Goal: Information Seeking & Learning: Learn about a topic

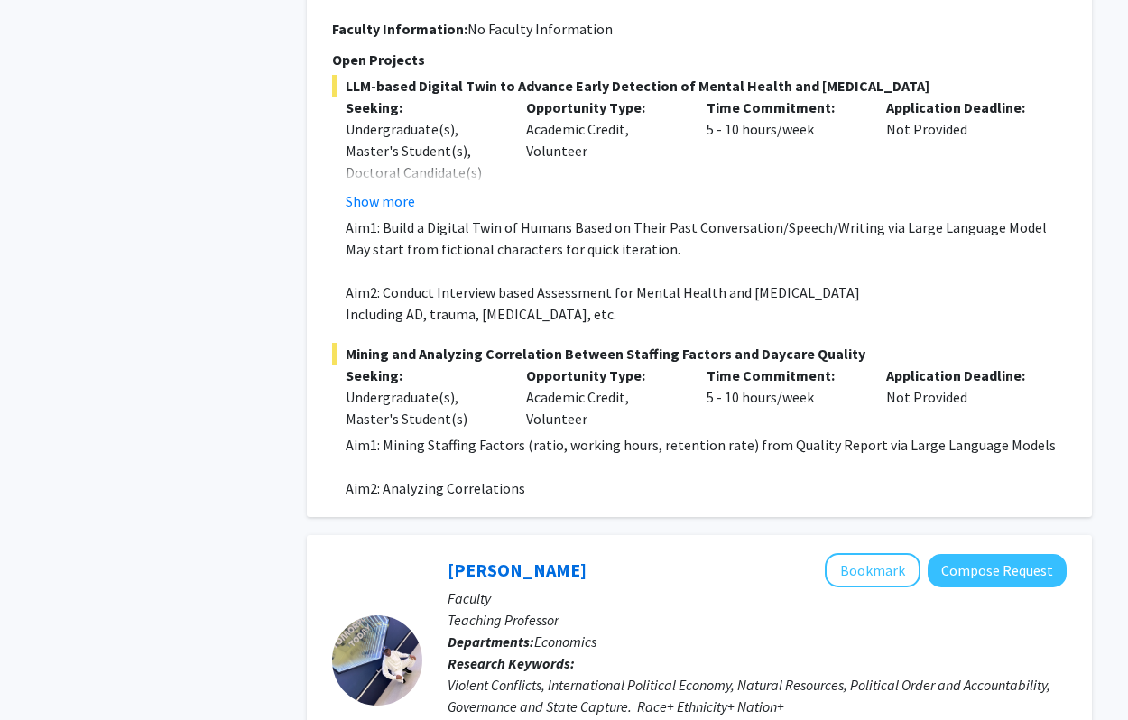
scroll to position [1032, 0]
click at [412, 477] on p "Aim2: Analyzing Correlations" at bounding box center [706, 488] width 721 height 22
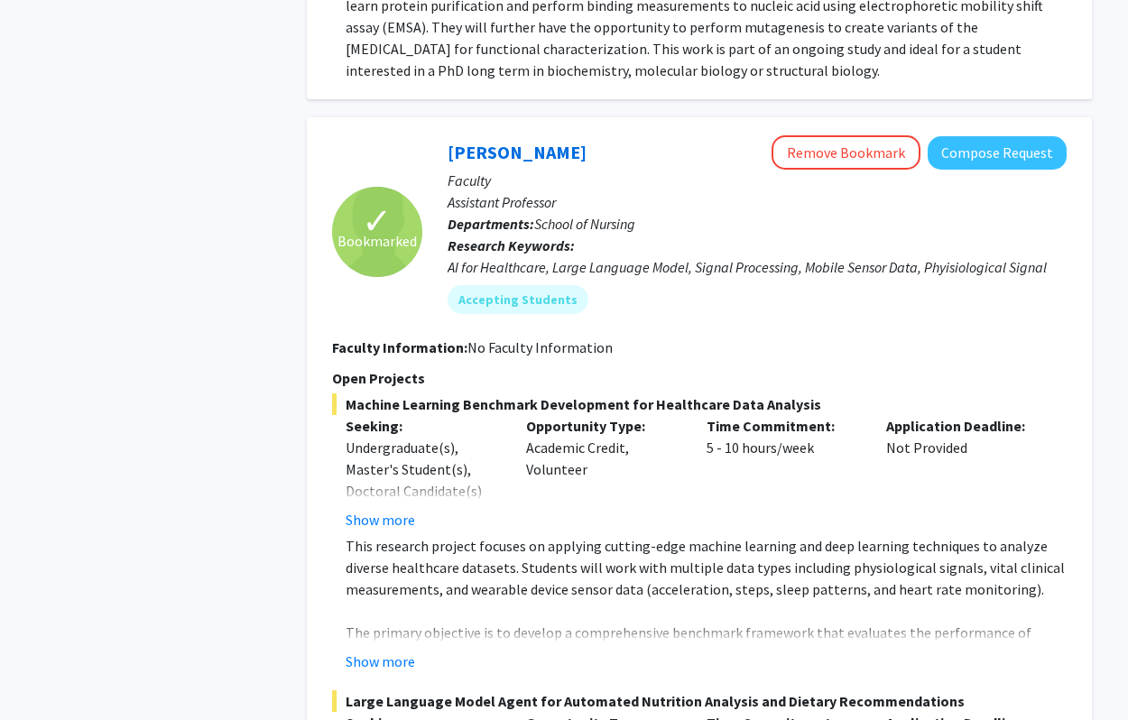
scroll to position [3438, 0]
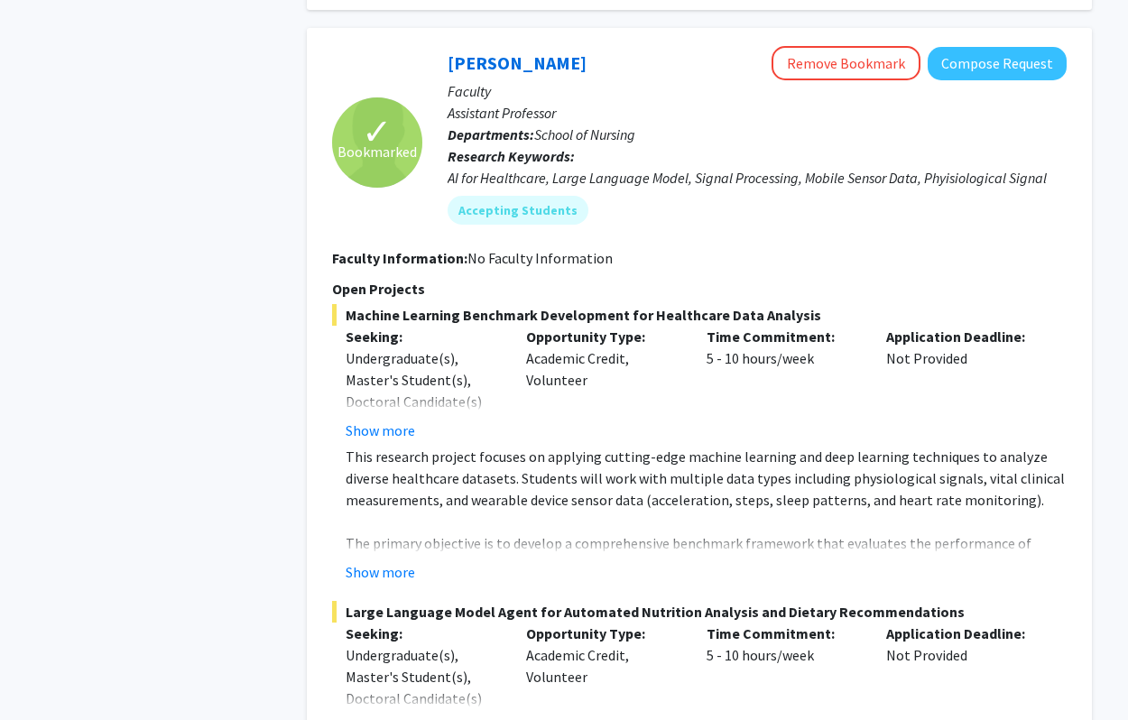
click at [811, 326] on p "Time Commitment:" at bounding box center [783, 337] width 153 height 22
click at [751, 446] on p "This research project focuses on applying cutting-edge machine learning and dee…" at bounding box center [706, 478] width 721 height 65
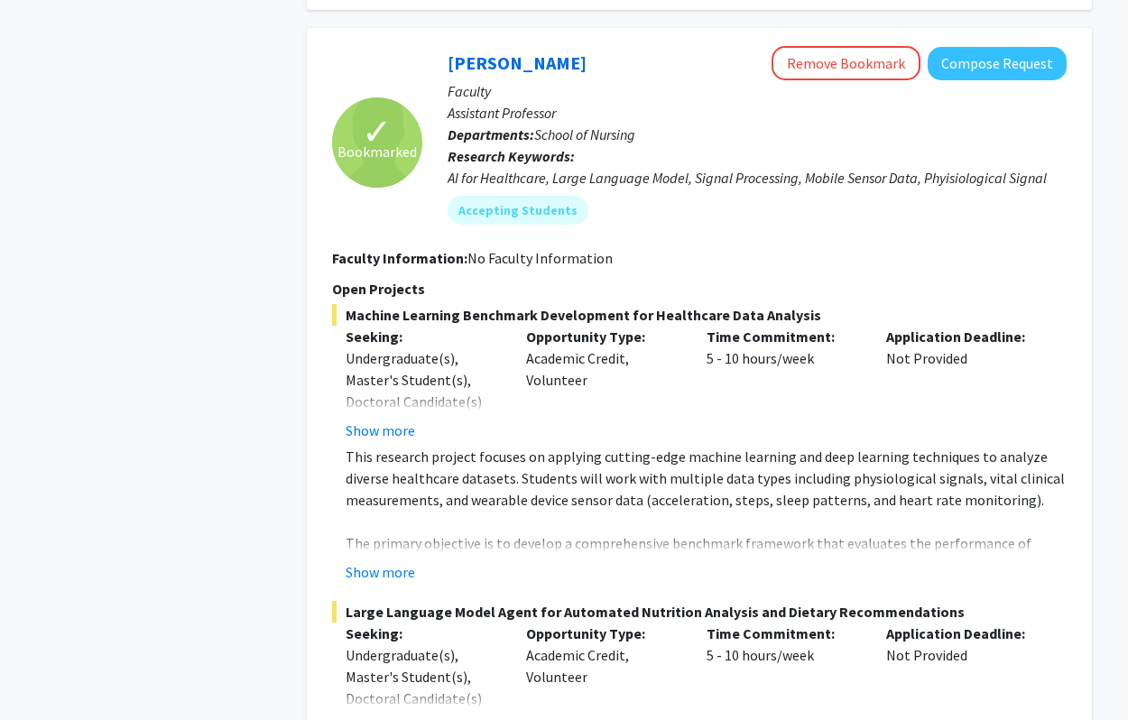
click at [751, 446] on p "This research project focuses on applying cutting-edge machine learning and dee…" at bounding box center [706, 478] width 721 height 65
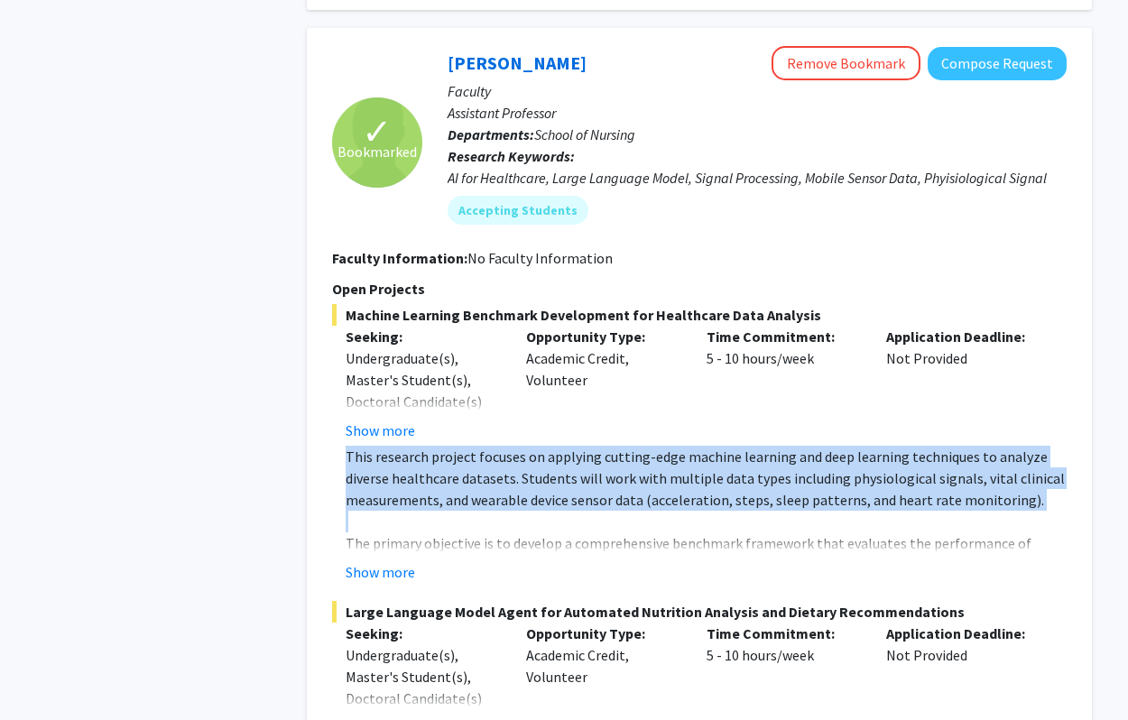
click at [751, 446] on p "This research project focuses on applying cutting-edge machine learning and dee…" at bounding box center [706, 478] width 721 height 65
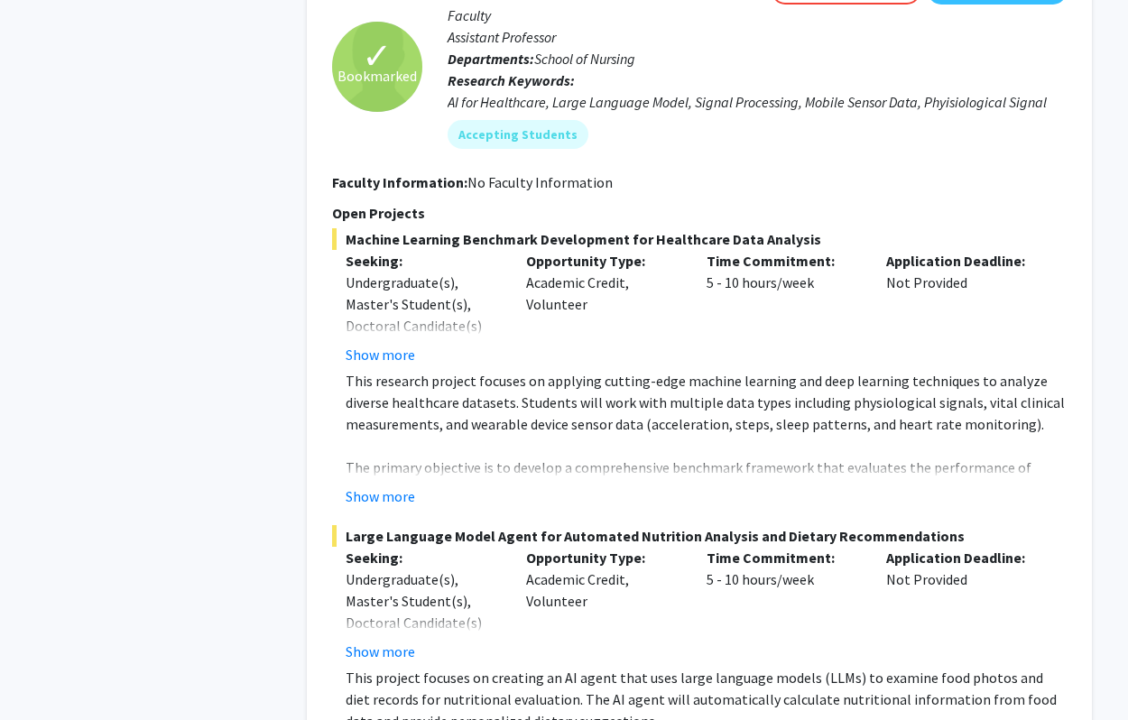
scroll to position [3739, 0]
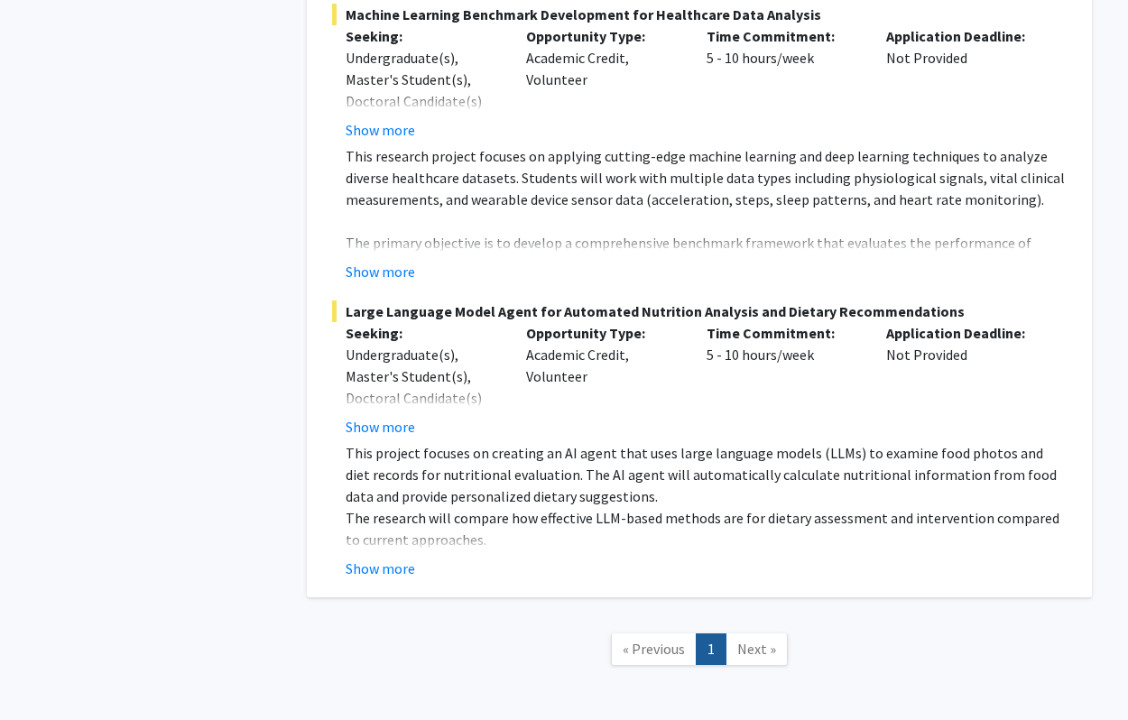
click at [678, 442] on p "This project focuses on creating an AI agent that uses large language models (L…" at bounding box center [706, 474] width 721 height 65
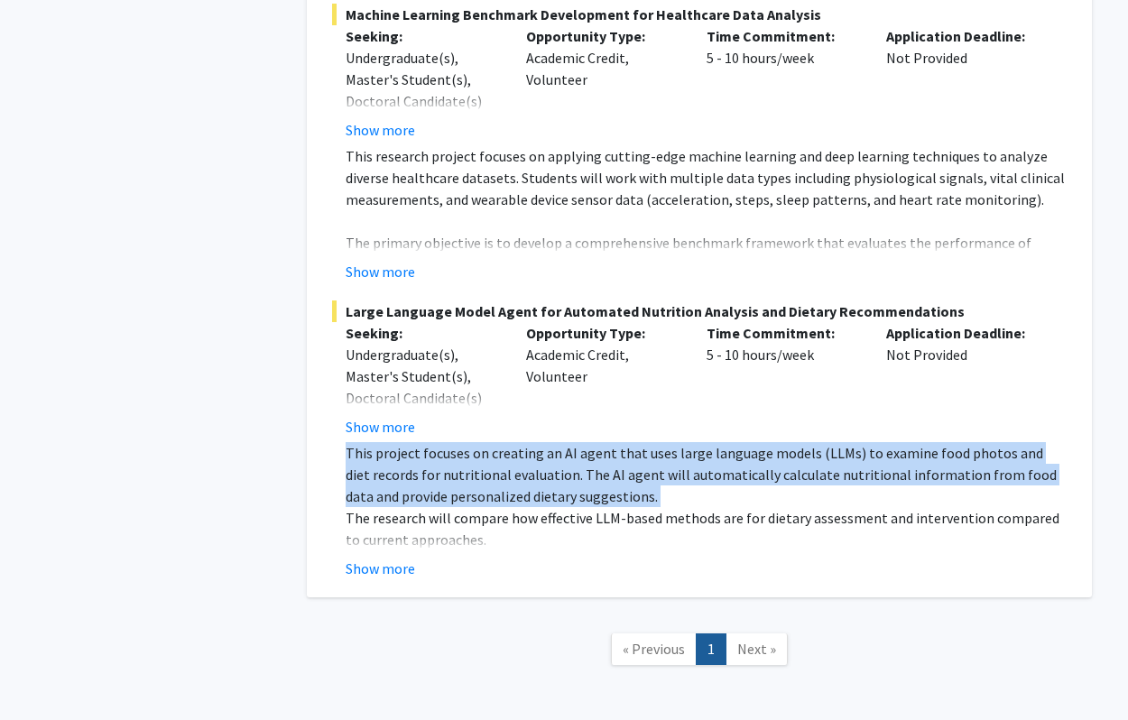
click at [678, 442] on p "This project focuses on creating an AI agent that uses large language models (L…" at bounding box center [706, 474] width 721 height 65
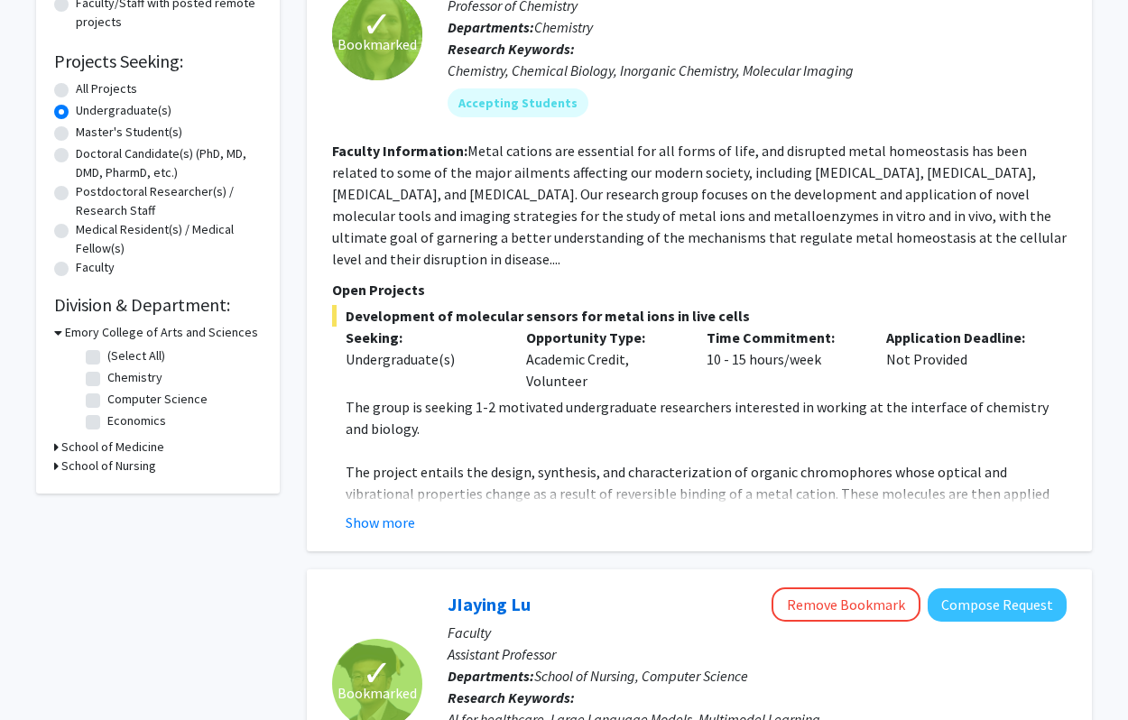
scroll to position [143, 0]
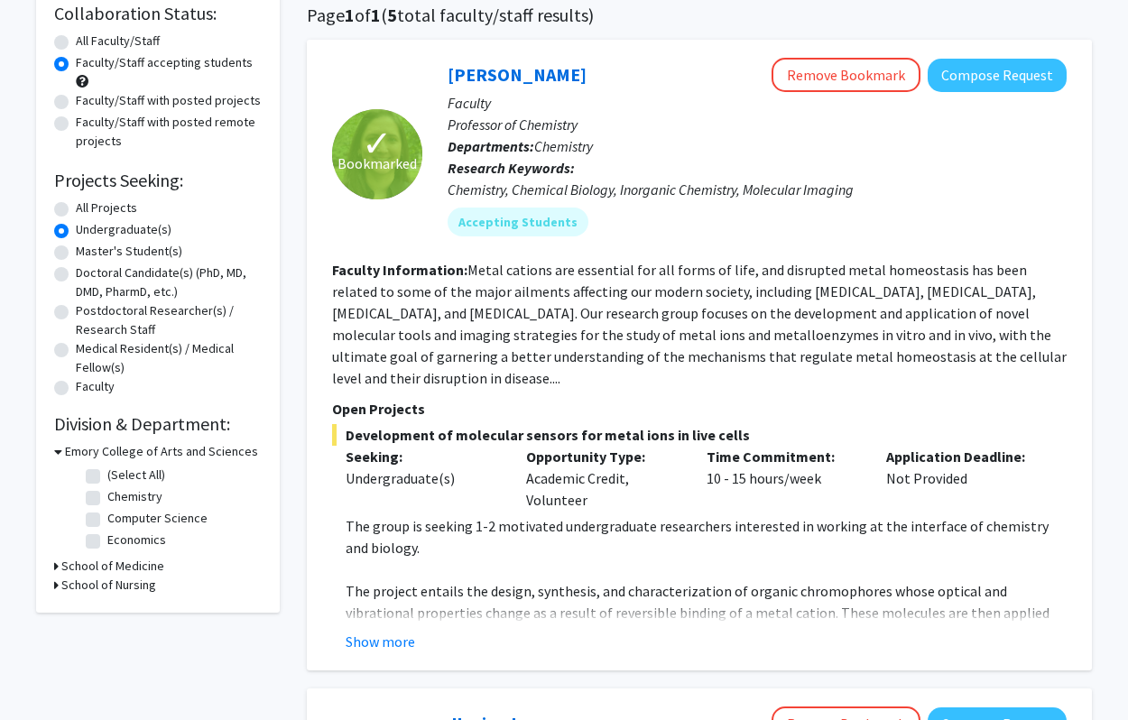
click at [450, 287] on fg-read-more "Metal cations are essential for all forms of life, and disrupted metal homeosta…" at bounding box center [699, 324] width 735 height 126
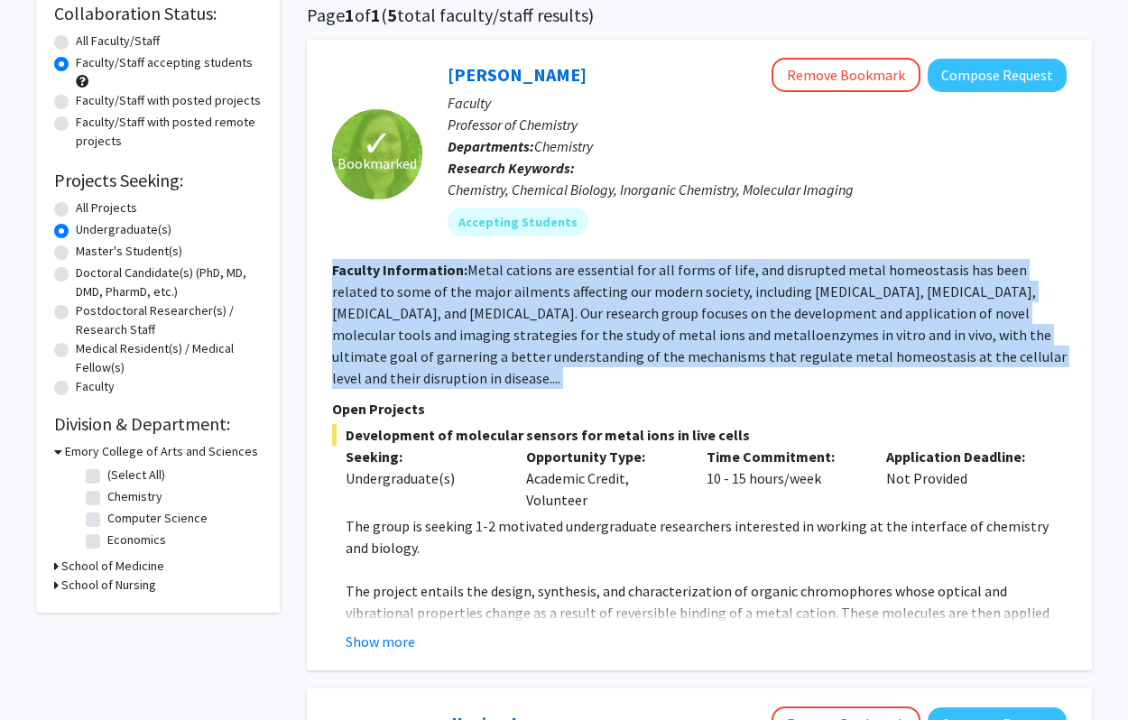
click at [450, 287] on fg-read-more "Metal cations are essential for all forms of life, and disrupted metal homeosta…" at bounding box center [699, 324] width 735 height 126
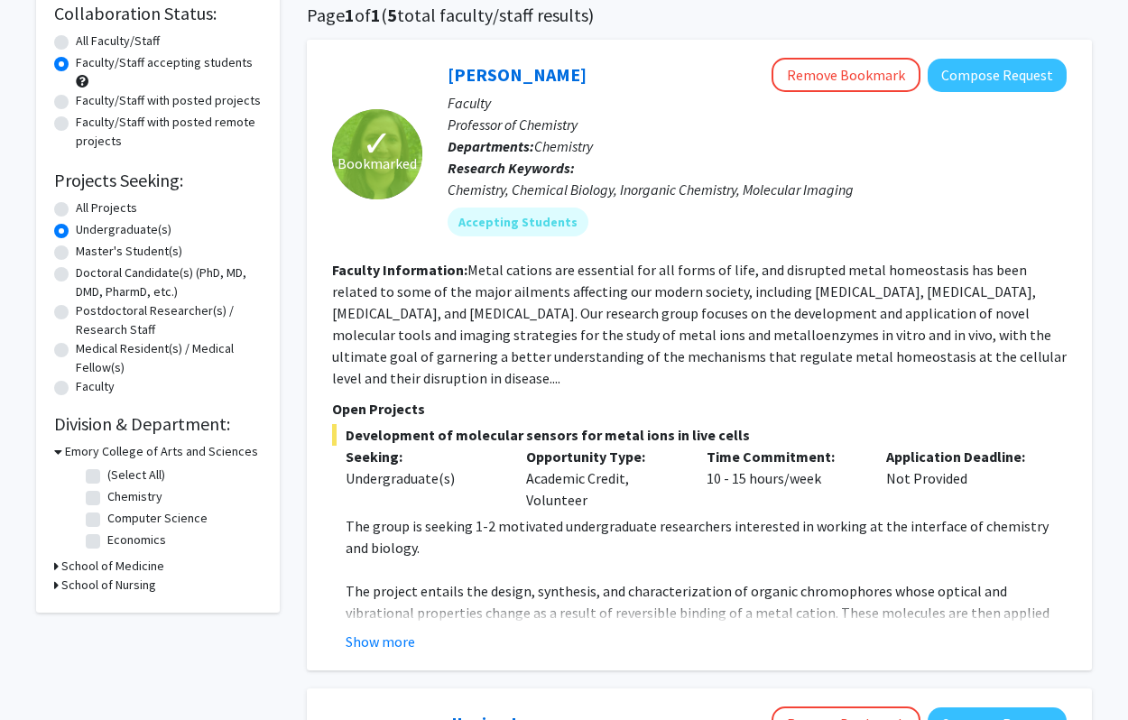
click at [588, 295] on fg-read-more "Metal cations are essential for all forms of life, and disrupted metal homeosta…" at bounding box center [699, 324] width 735 height 126
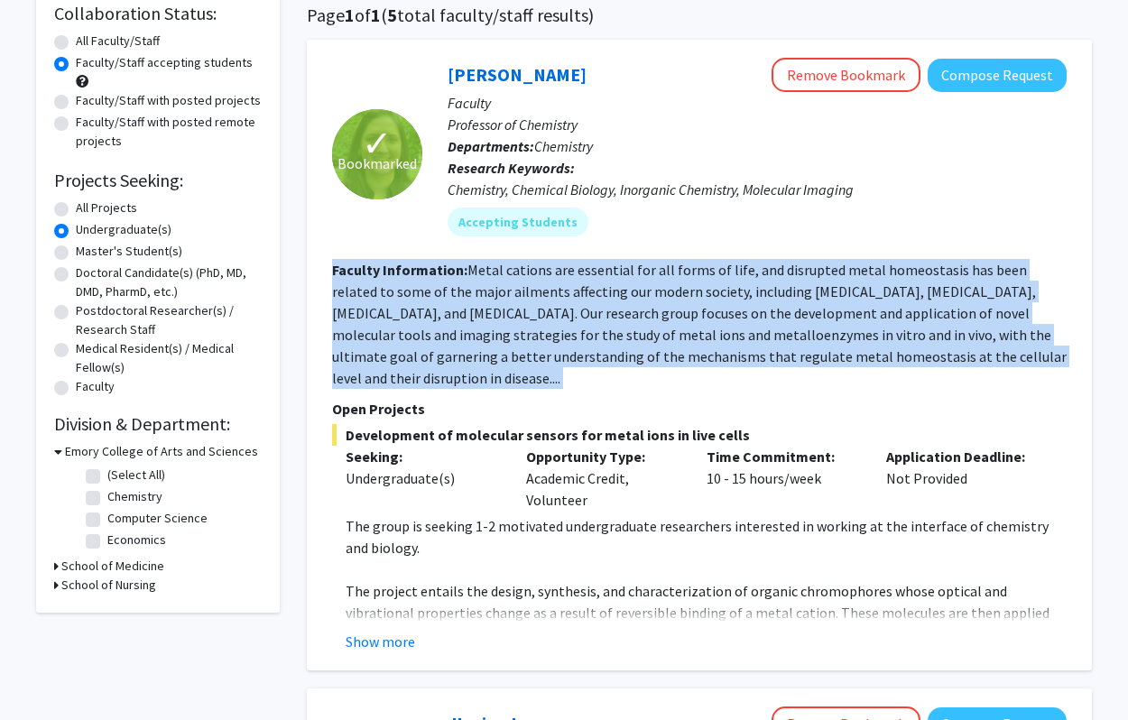
click at [588, 295] on fg-read-more "Metal cations are essential for all forms of life, and disrupted metal homeosta…" at bounding box center [699, 324] width 735 height 126
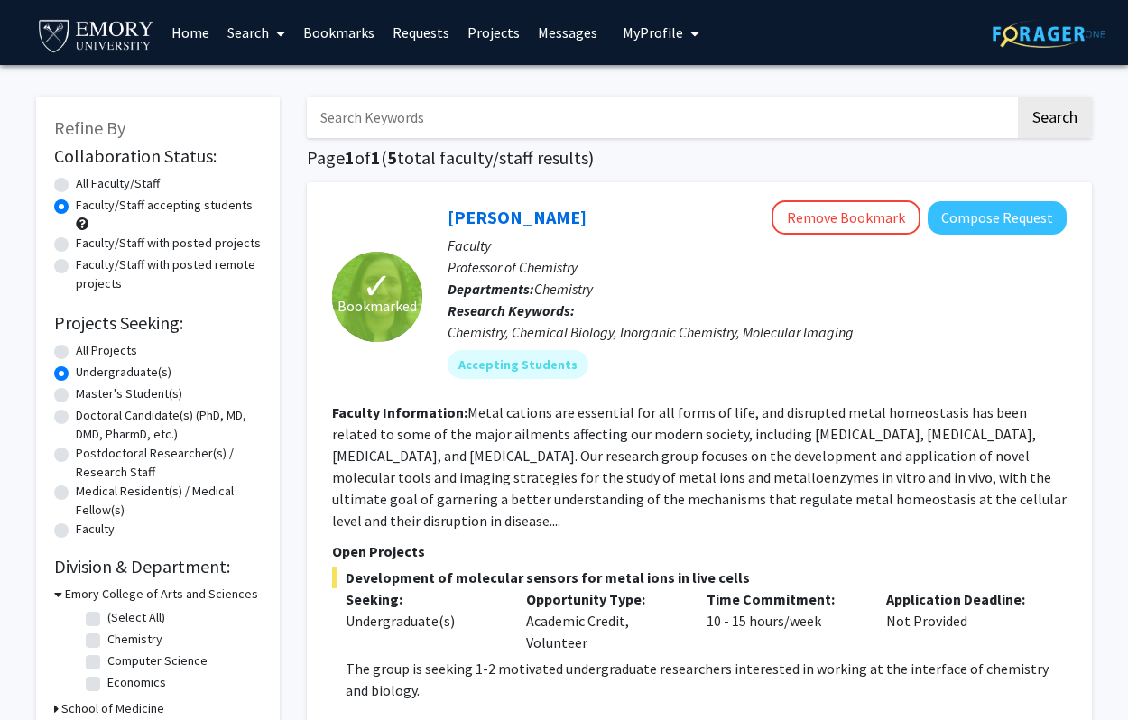
scroll to position [0, 0]
click at [541, 169] on h1 "Page 1 of 1 ( 5 total faculty/staff results)" at bounding box center [699, 158] width 785 height 22
click at [828, 458] on fg-read-more "Metal cations are essential for all forms of life, and disrupted metal homeosta…" at bounding box center [699, 466] width 735 height 126
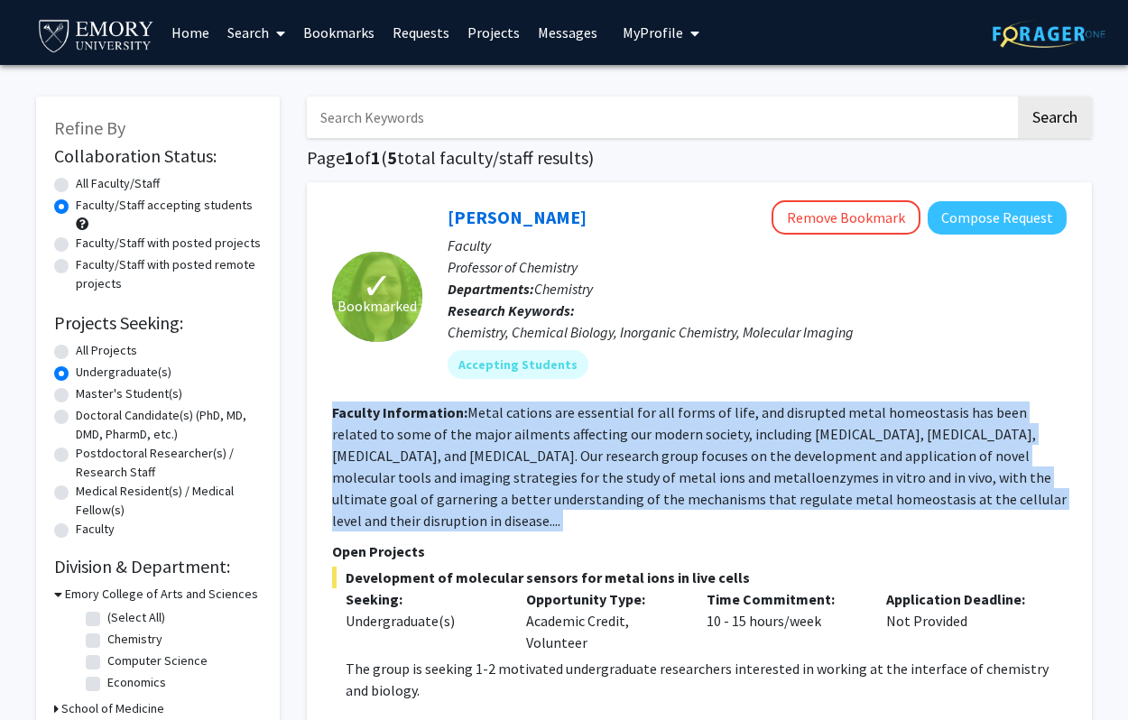
click at [828, 458] on fg-read-more "Metal cations are essential for all forms of life, and disrupted metal homeosta…" at bounding box center [699, 466] width 735 height 126
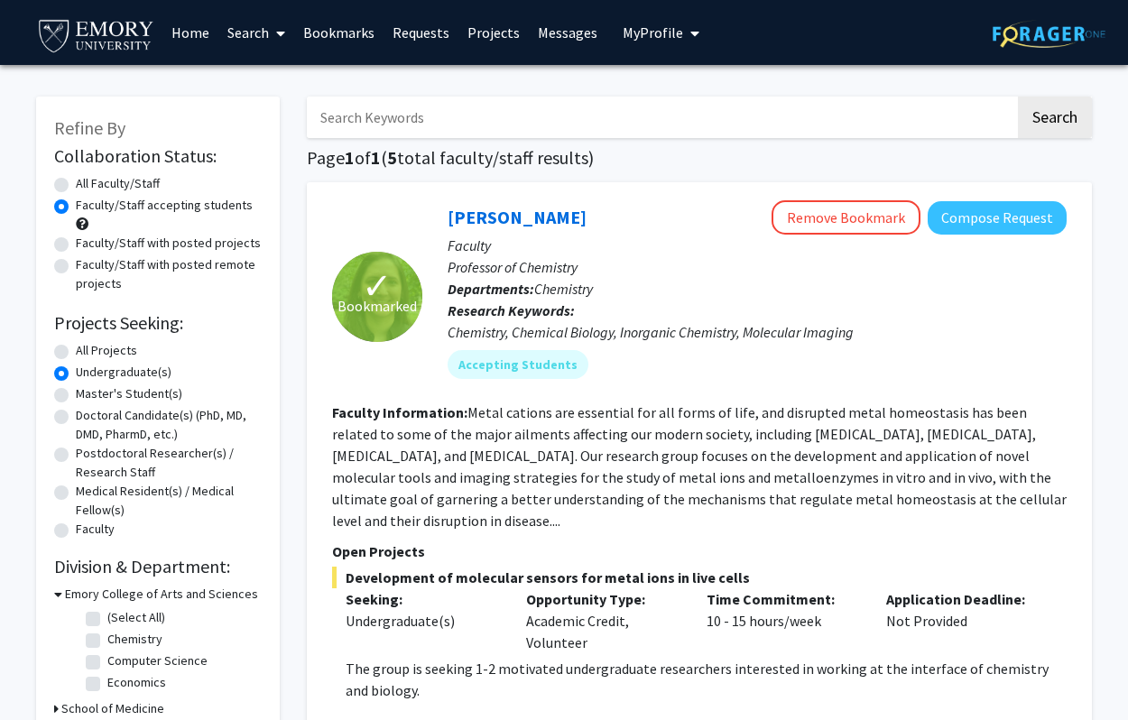
click at [828, 458] on fg-read-more "Metal cations are essential for all forms of life, and disrupted metal homeosta…" at bounding box center [699, 466] width 735 height 126
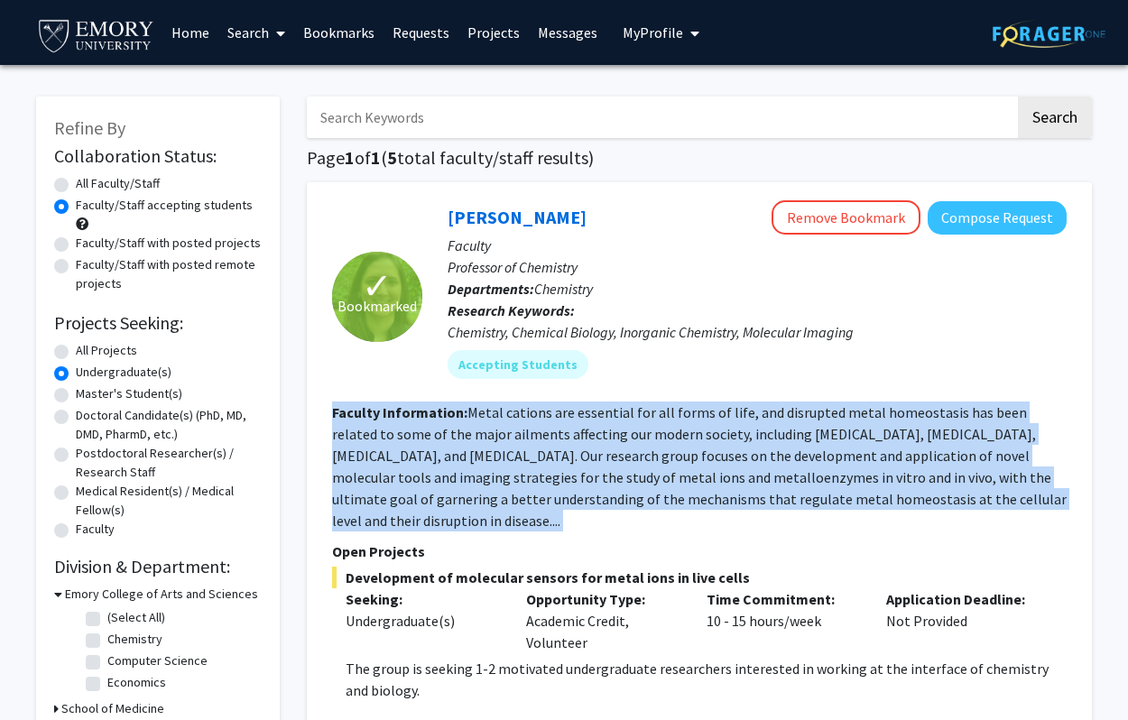
click at [828, 458] on fg-read-more "Metal cations are essential for all forms of life, and disrupted metal homeosta…" at bounding box center [699, 466] width 735 height 126
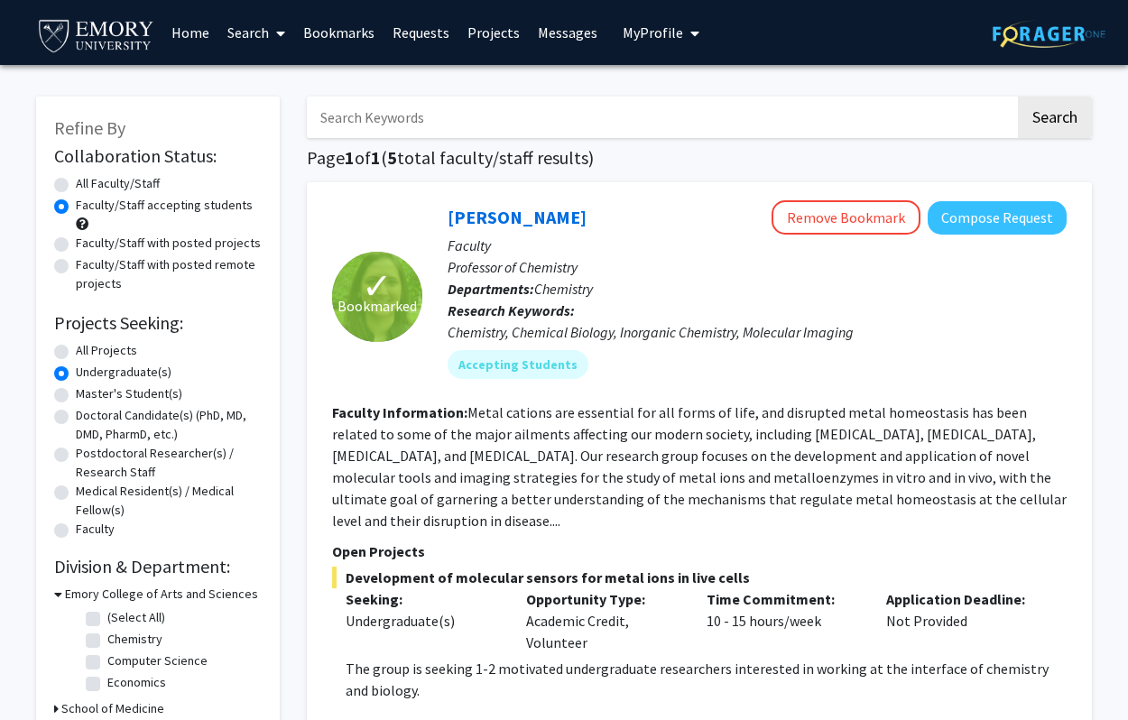
click at [828, 458] on fg-read-more "Metal cations are essential for all forms of life, and disrupted metal homeosta…" at bounding box center [699, 466] width 735 height 126
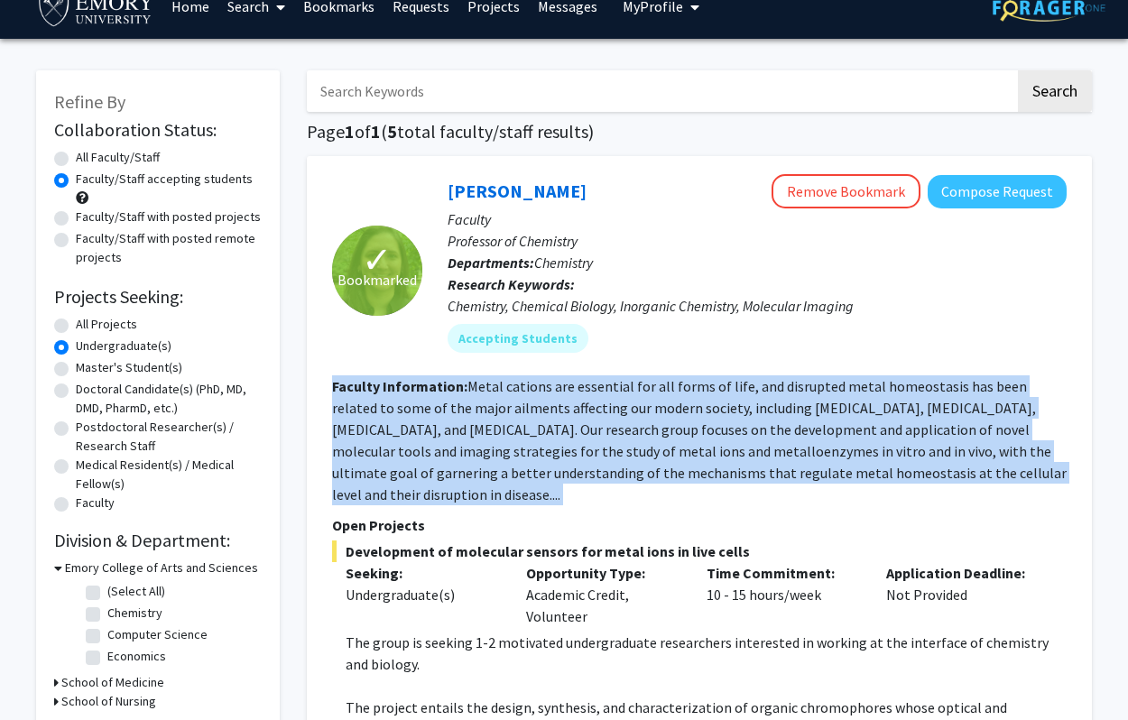
scroll to position [66, 0]
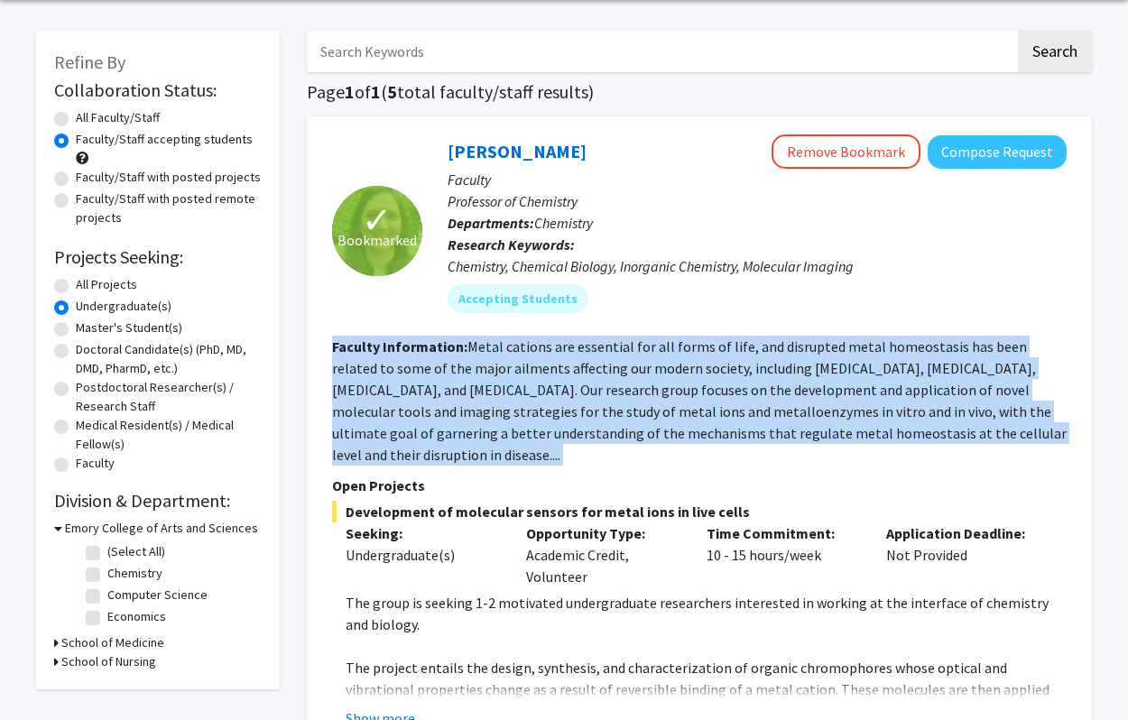
click at [828, 475] on p "Open Projects" at bounding box center [699, 486] width 735 height 22
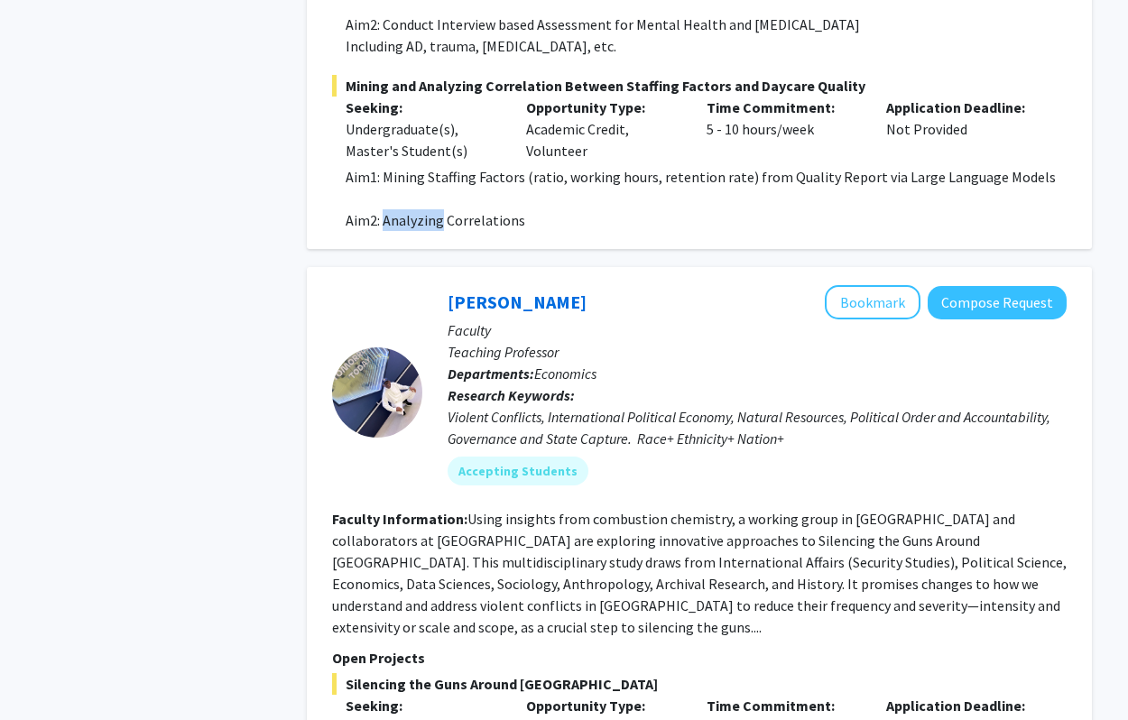
scroll to position [1336, 0]
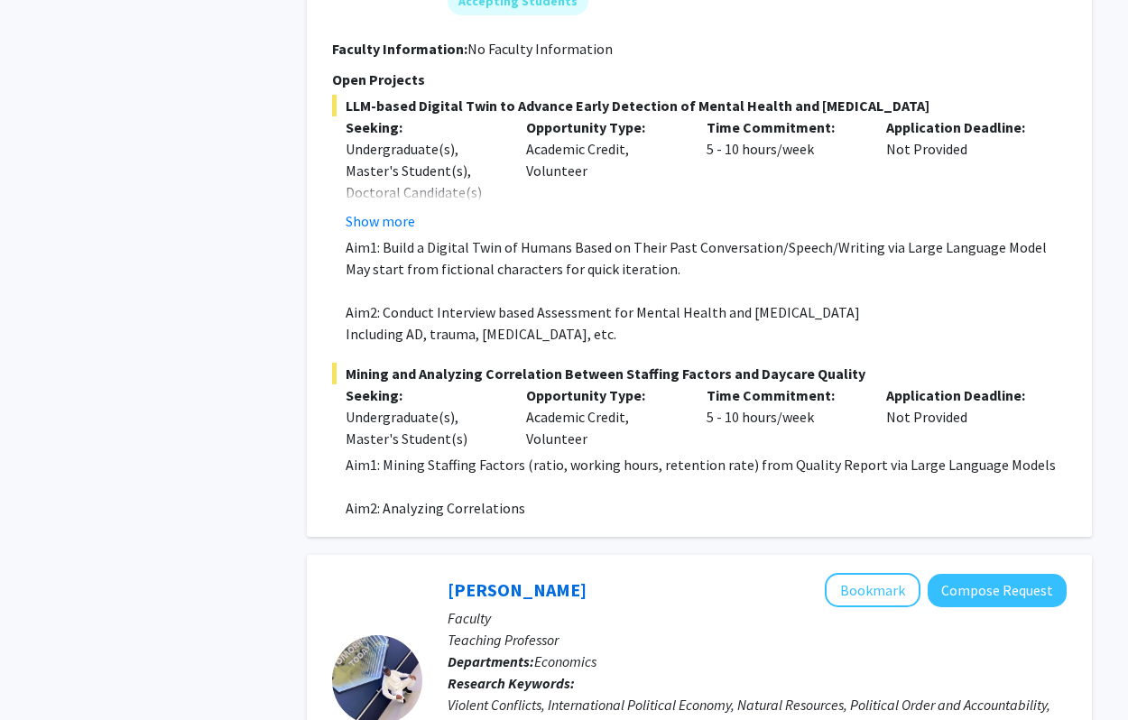
scroll to position [938, 0]
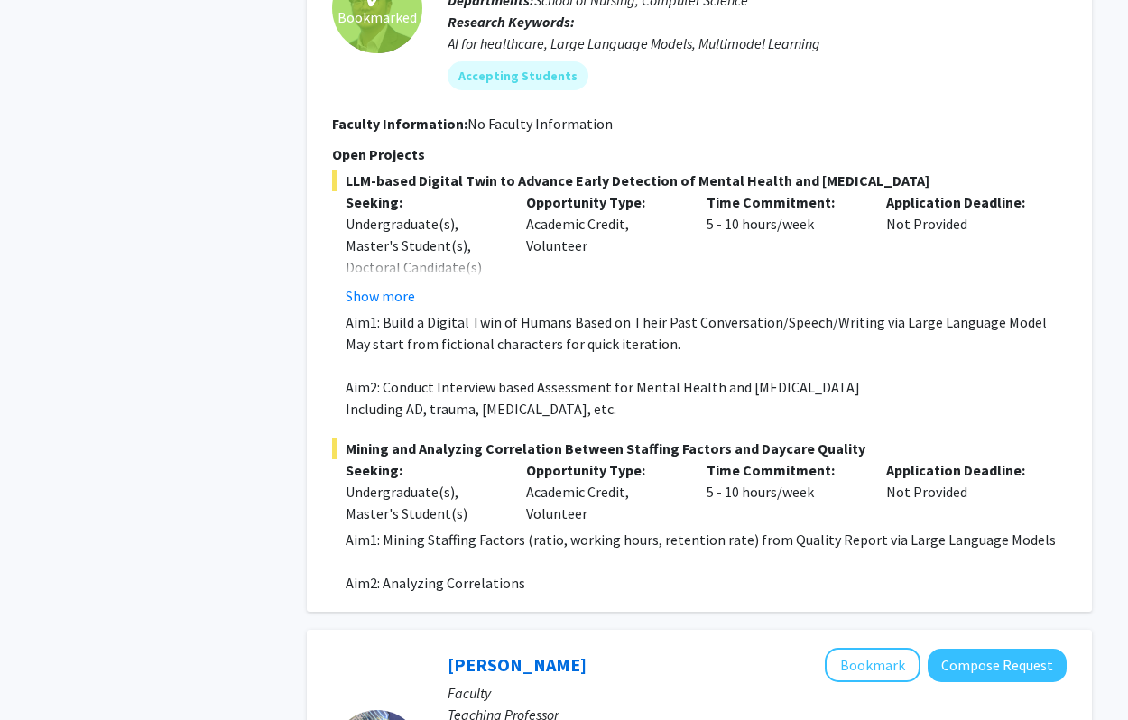
click at [542, 196] on div "Opportunity Type: Academic Credit, Volunteer" at bounding box center [603, 249] width 180 height 116
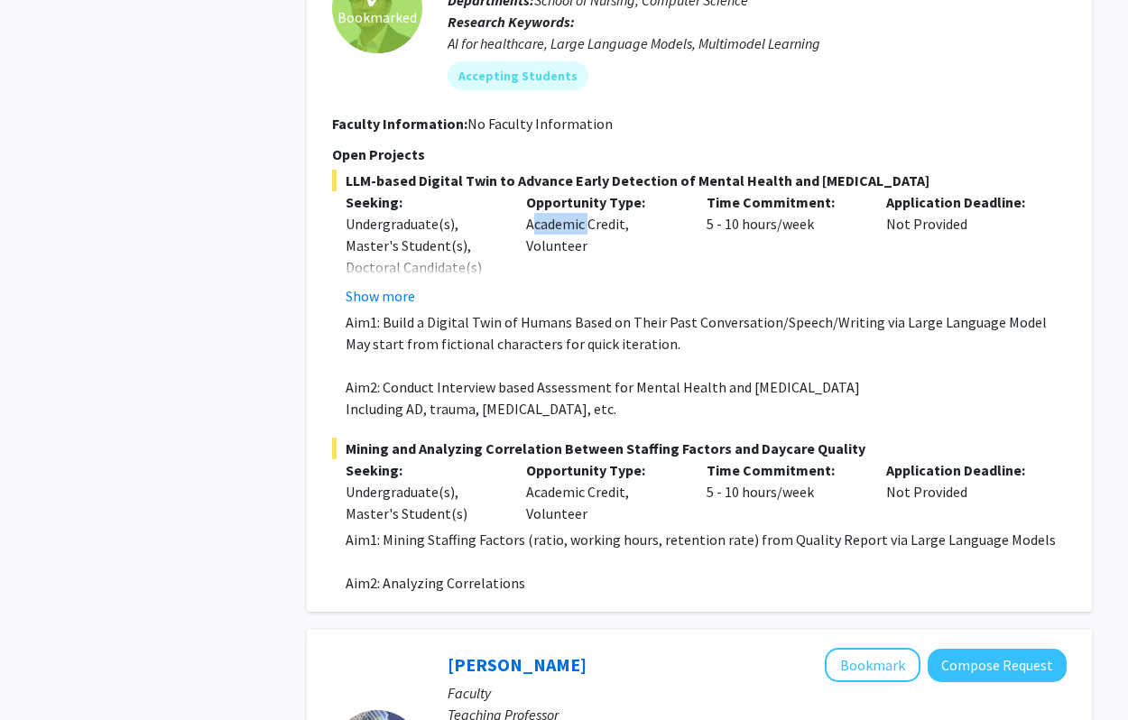
click at [542, 196] on div "Opportunity Type: Academic Credit, Volunteer" at bounding box center [603, 249] width 180 height 116
click at [364, 213] on div "Undergraduate(s), Master's Student(s), Doctoral Candidate(s) (PhD, MD, DMD, Pha…" at bounding box center [422, 267] width 153 height 108
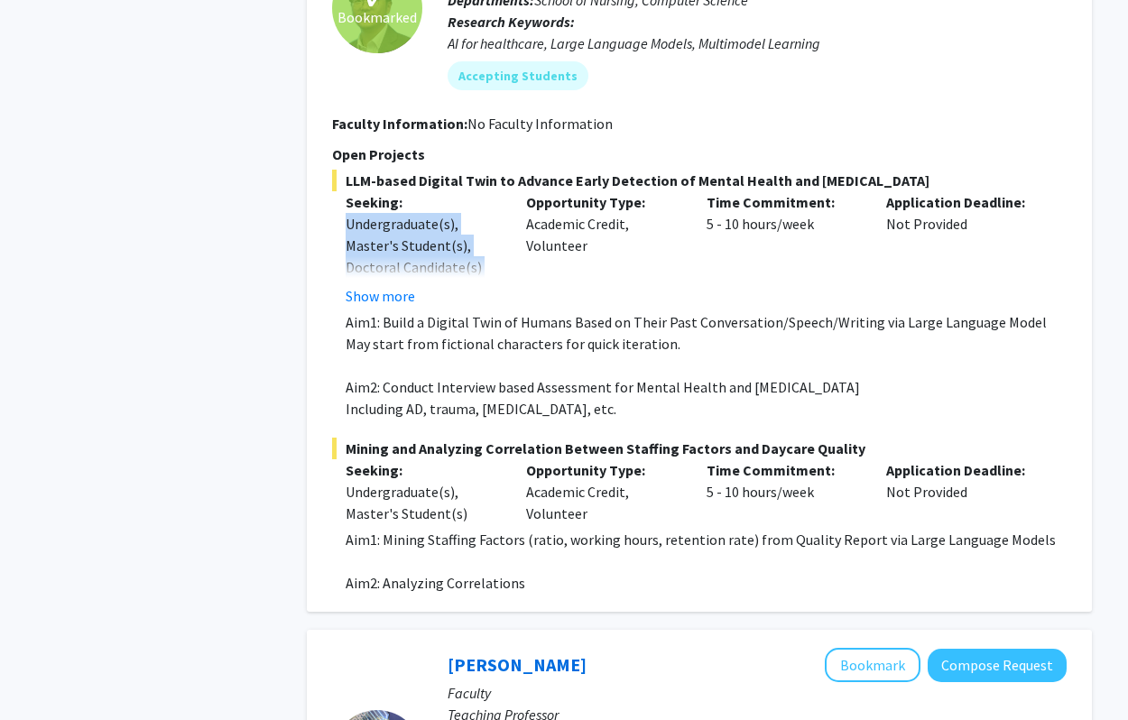
click at [364, 213] on div "Undergraduate(s), Master's Student(s), Doctoral Candidate(s) (PhD, MD, DMD, Pha…" at bounding box center [422, 267] width 153 height 108
click at [722, 199] on div "Time Commitment: 5 - 10 hours/week" at bounding box center [783, 249] width 180 height 116
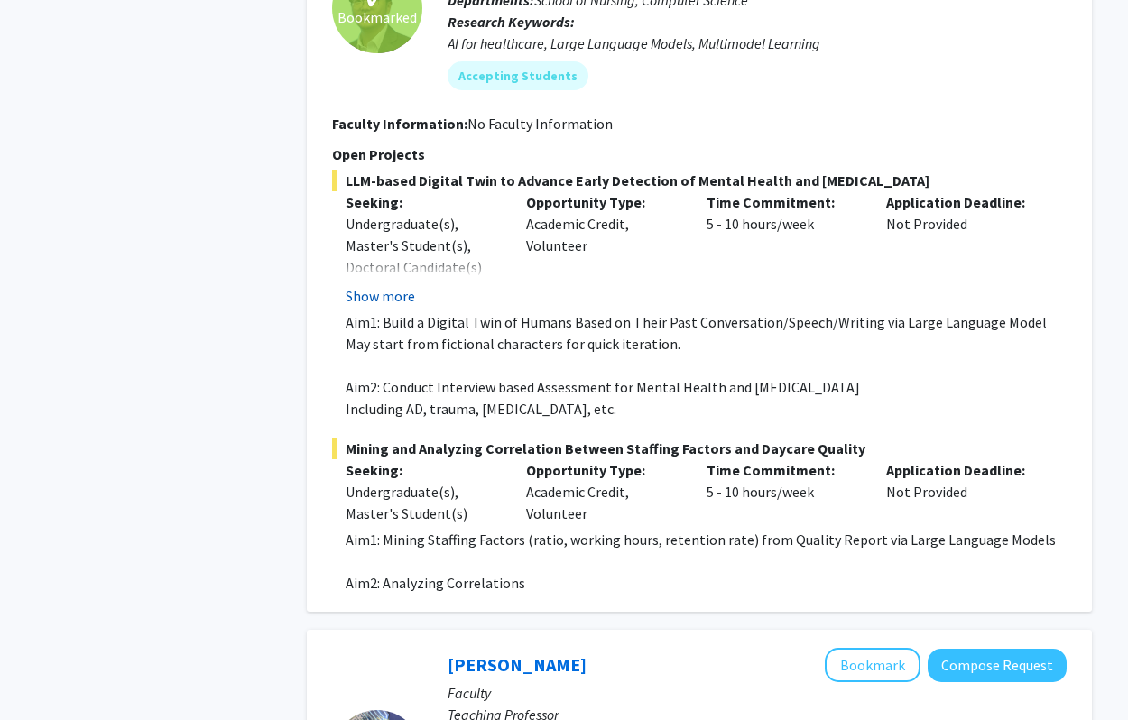
click at [399, 285] on button "Show more" at bounding box center [380, 296] width 69 height 22
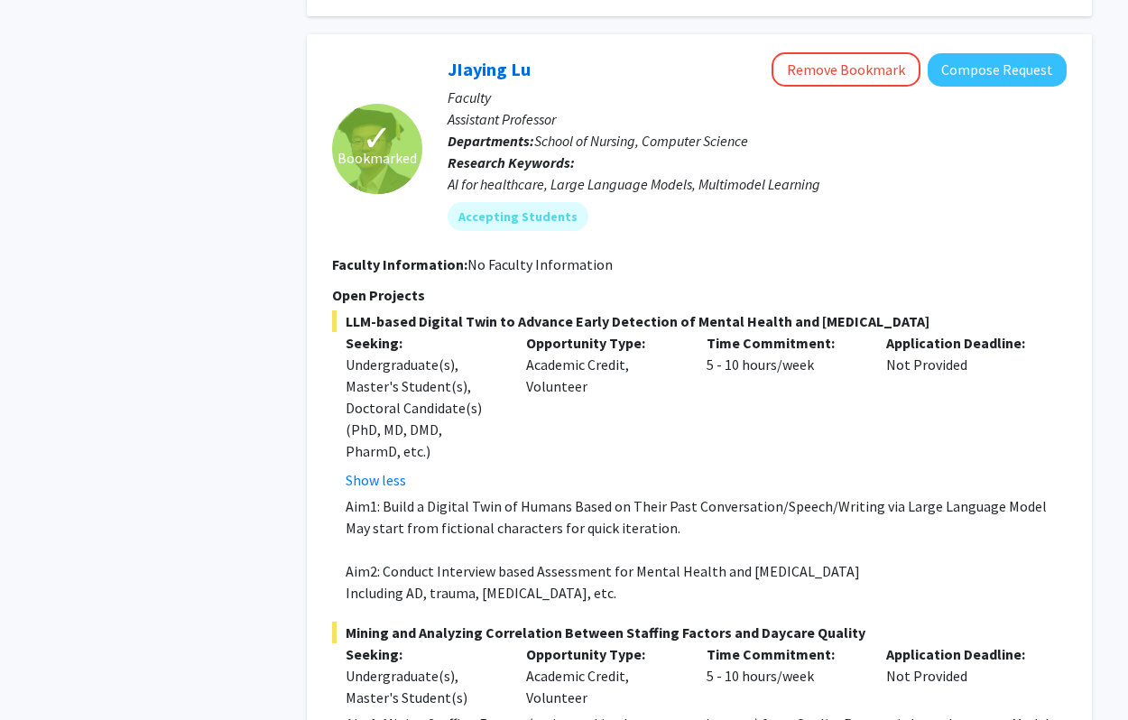
scroll to position [526, 0]
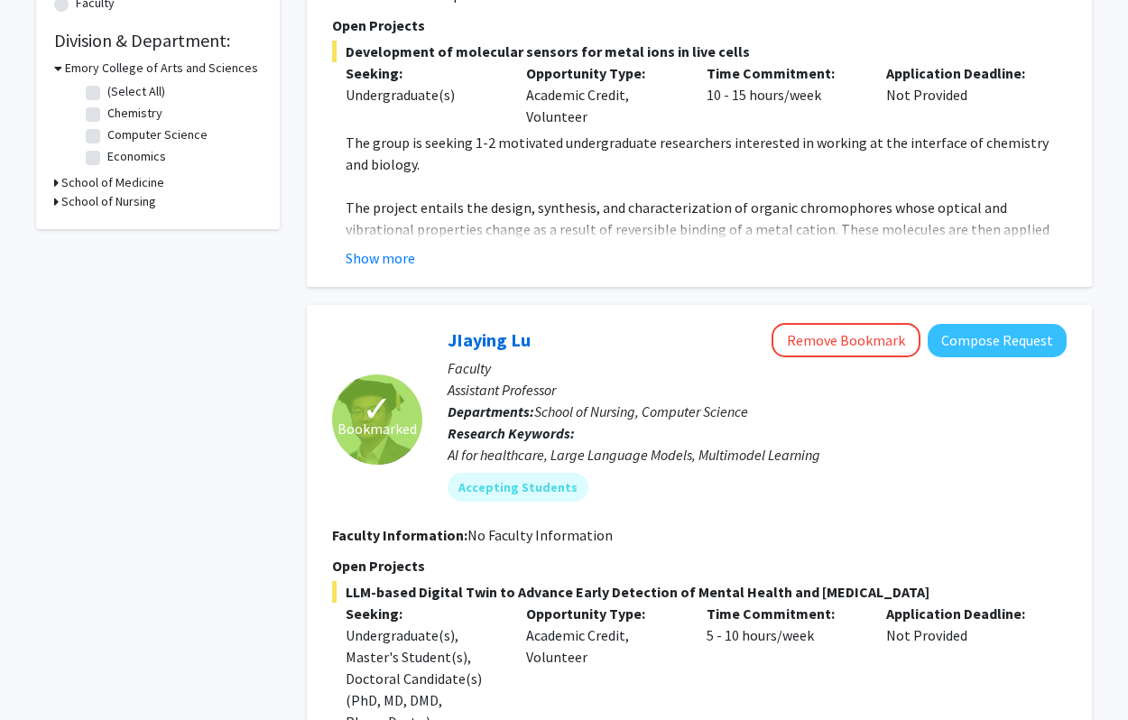
click at [497, 305] on div "✓ Bookmarked [PERSON_NAME] Remove Bookmark Compose Request Faculty Assistant Pr…" at bounding box center [699, 686] width 785 height 762
click at [495, 328] on link "JIaying Lu" at bounding box center [489, 339] width 83 height 23
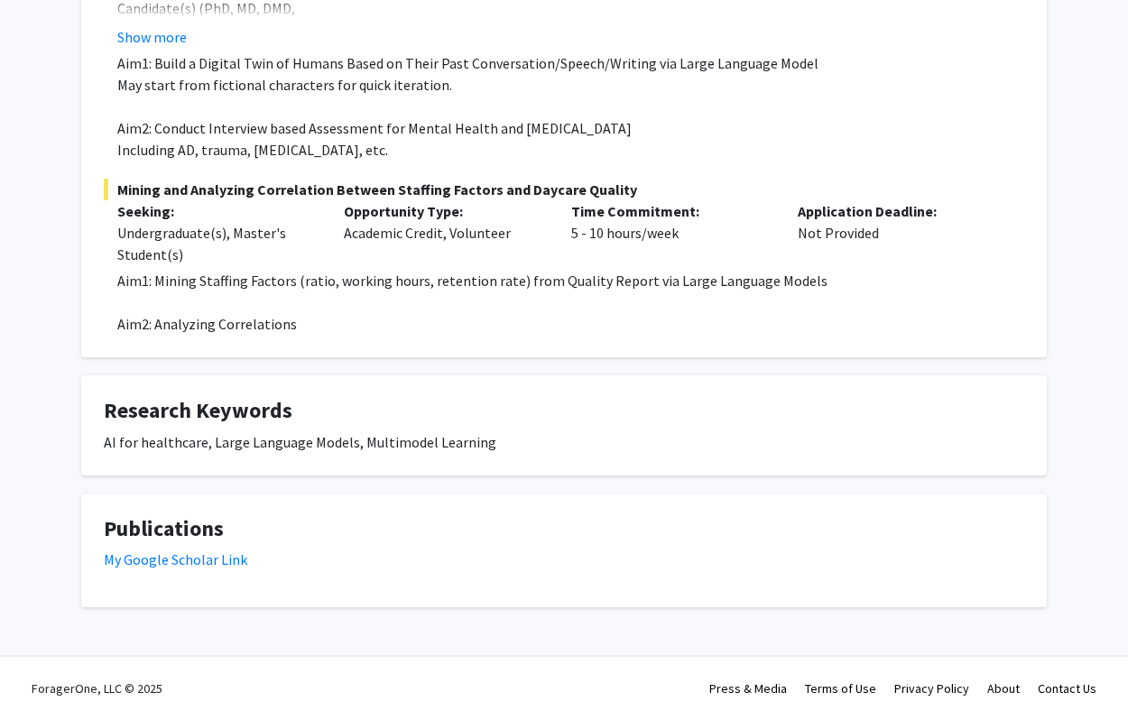
scroll to position [474, 0]
click at [273, 442] on div "AI for healthcare, Large Language Models, Multimodel Learning" at bounding box center [564, 442] width 920 height 22
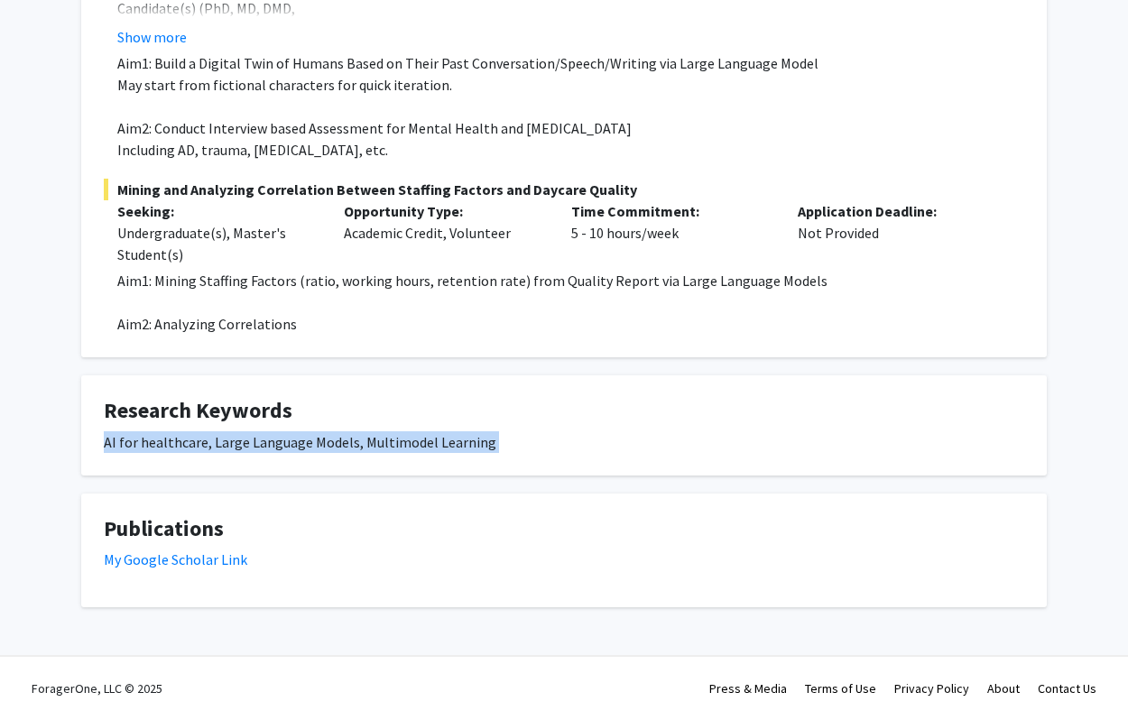
click at [273, 442] on div "AI for healthcare, Large Language Models, Multimodel Learning" at bounding box center [564, 442] width 920 height 22
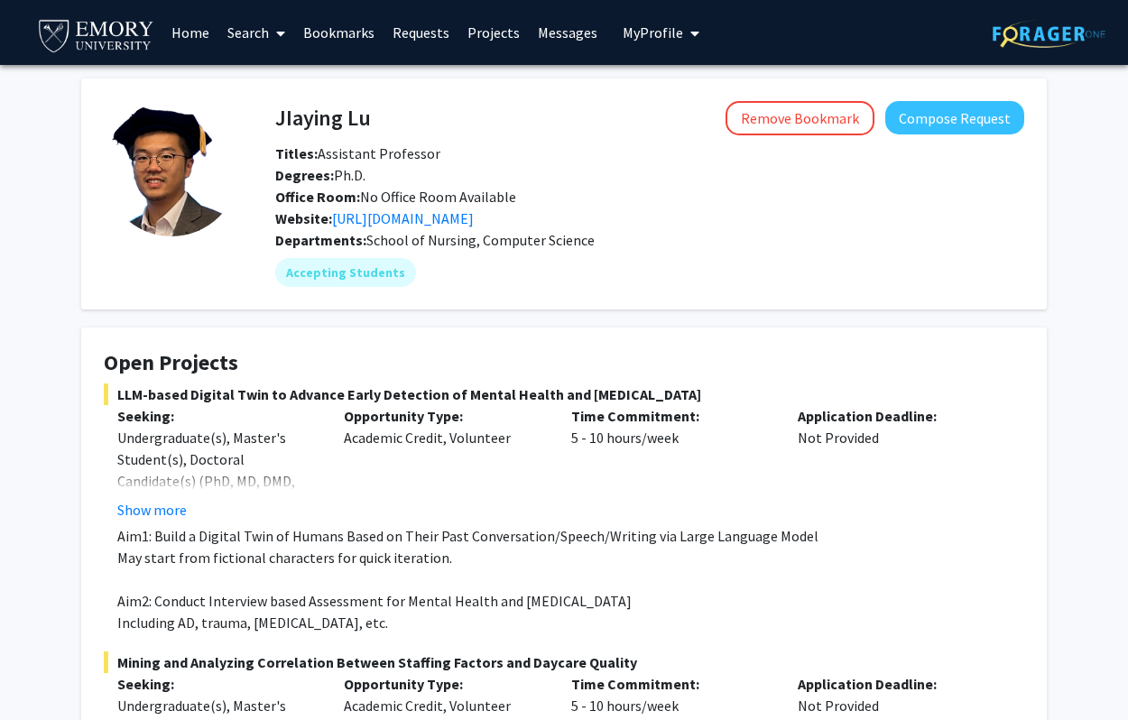
scroll to position [0, 0]
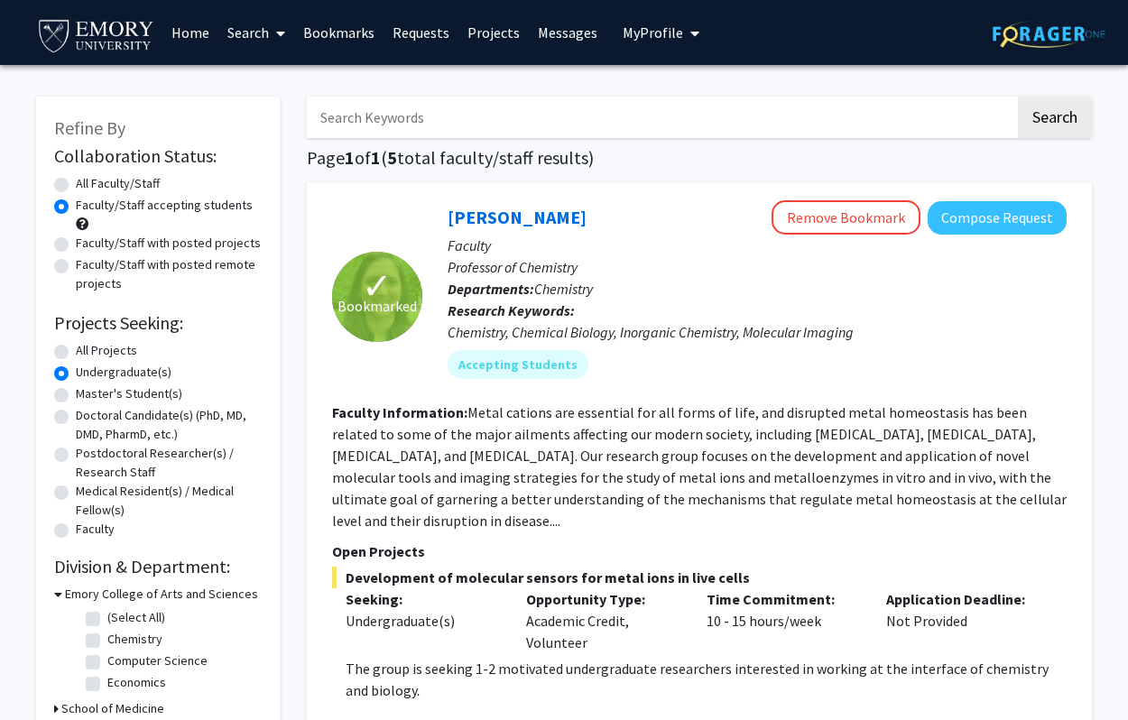
scroll to position [20, 0]
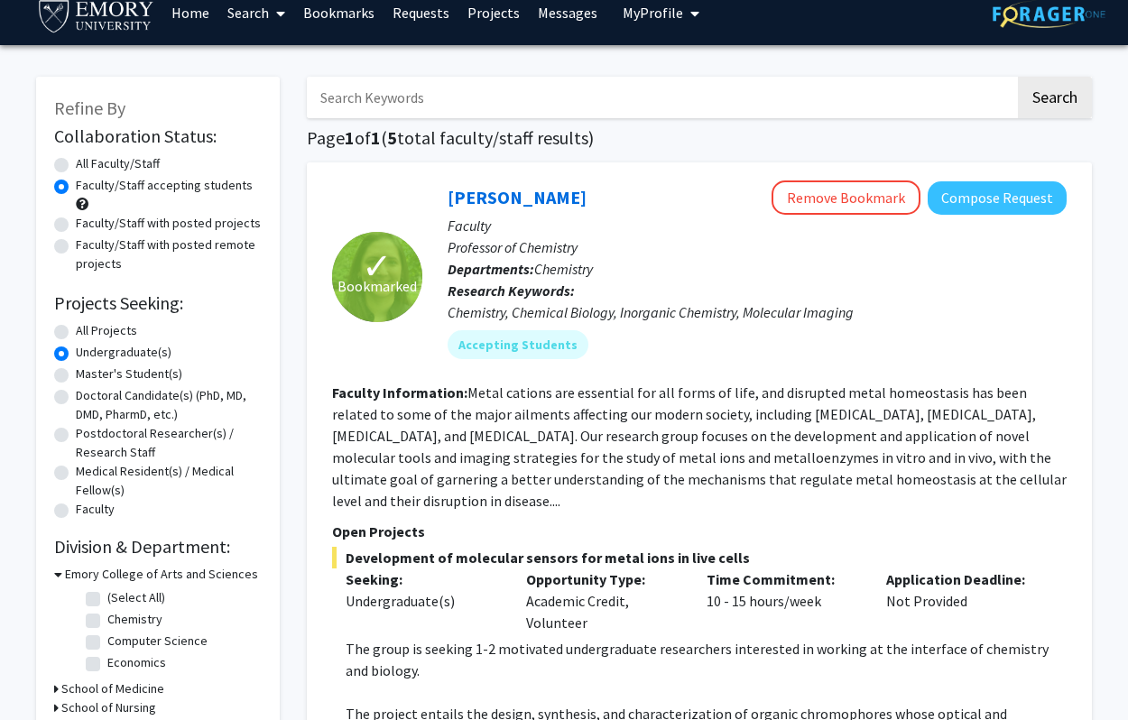
click at [430, 94] on input "Search Keywords" at bounding box center [661, 98] width 708 height 42
click at [346, 22] on link "Bookmarks" at bounding box center [338, 12] width 89 height 63
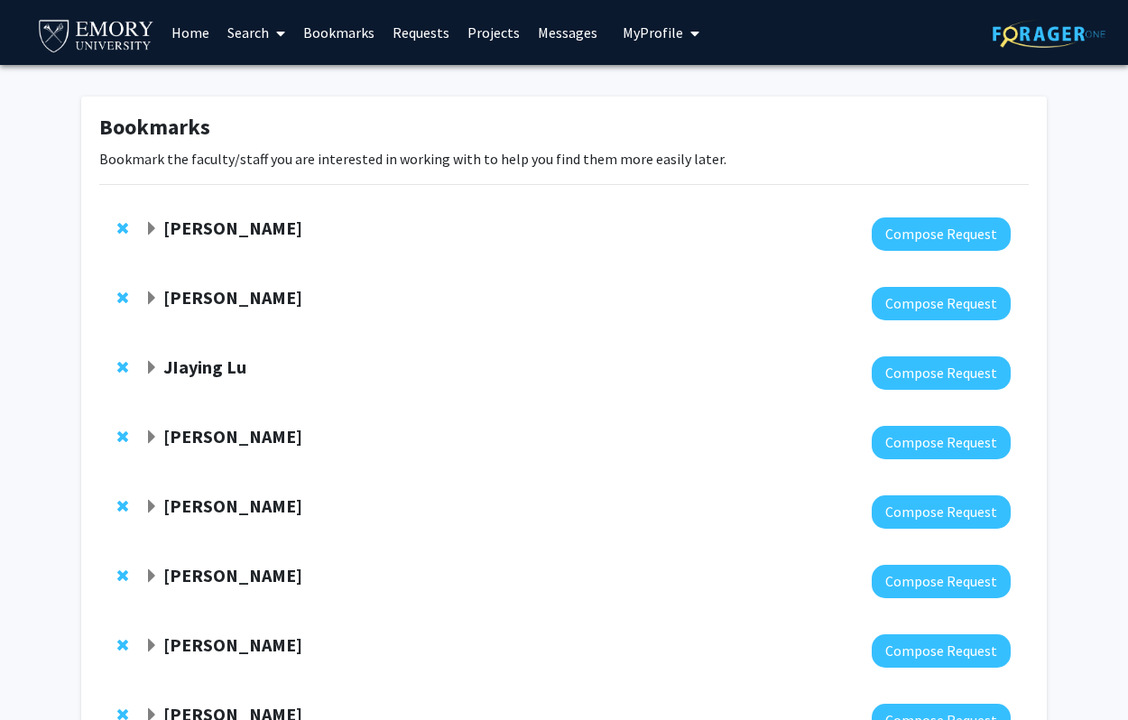
click at [187, 35] on link "Home" at bounding box center [190, 32] width 56 height 63
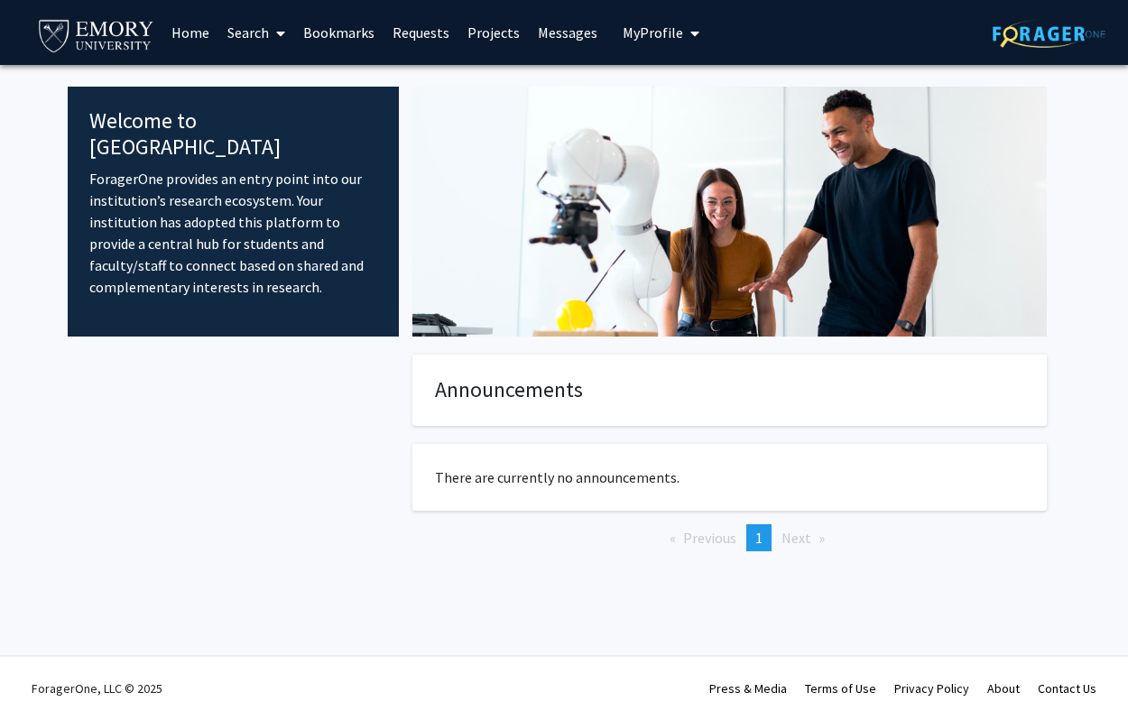
click at [261, 34] on link "Search" at bounding box center [256, 32] width 76 height 63
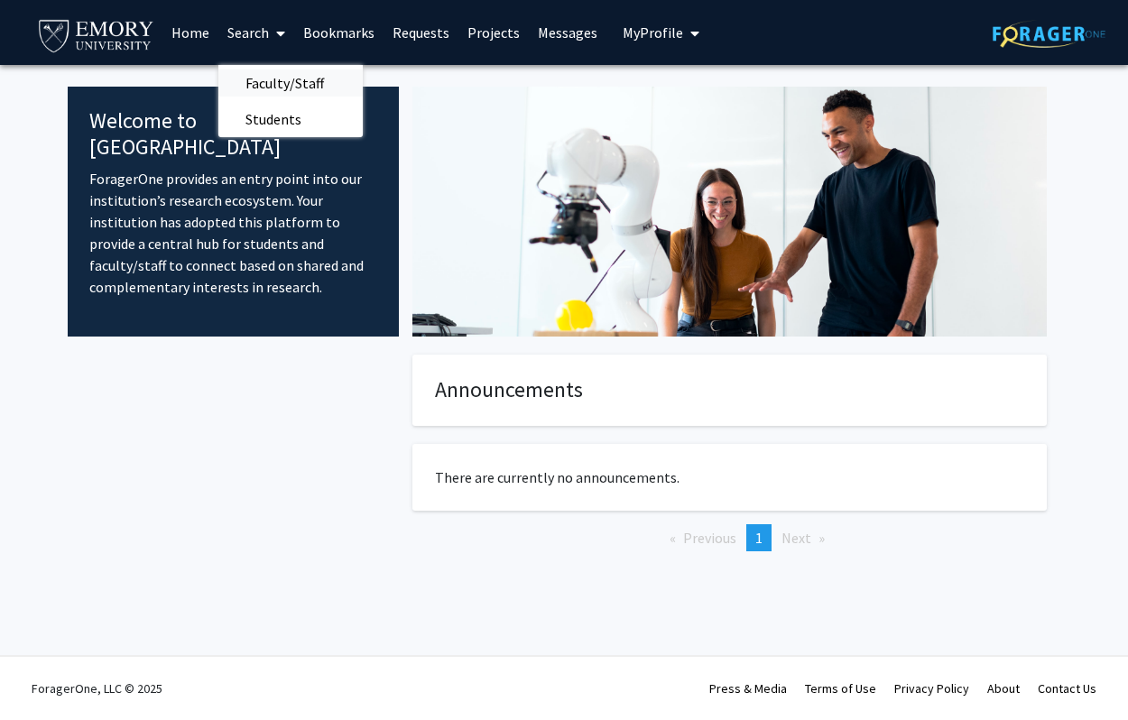
click at [266, 86] on span "Faculty/Staff" at bounding box center [284, 83] width 133 height 36
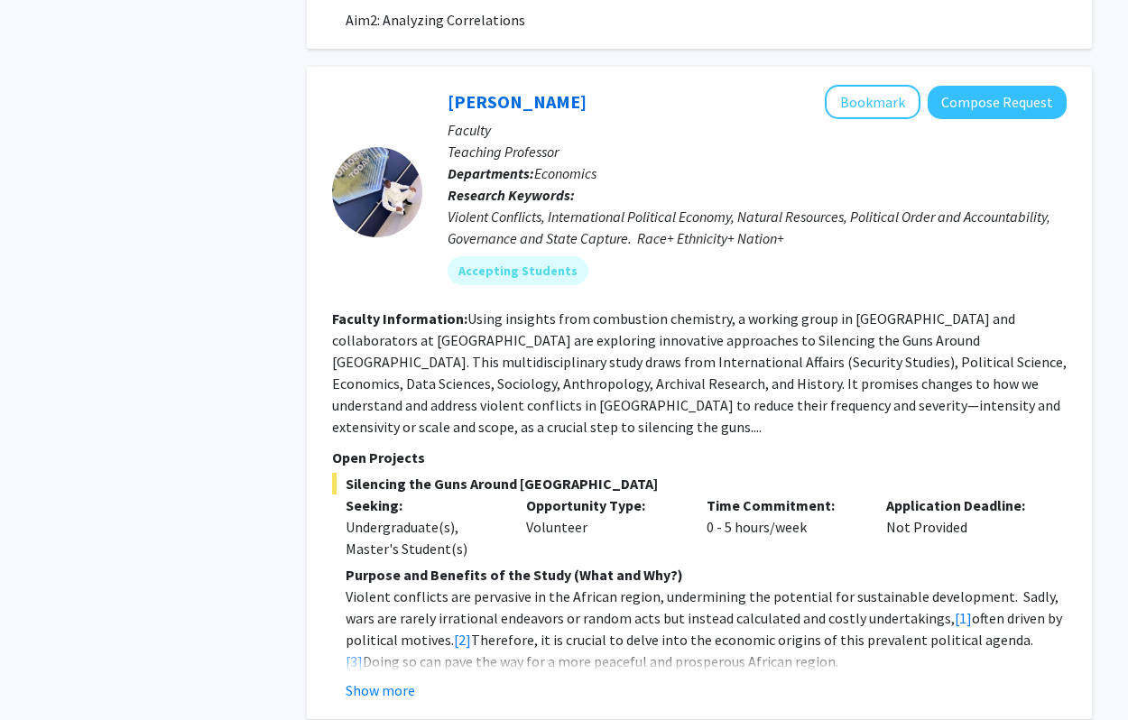
scroll to position [1517, 0]
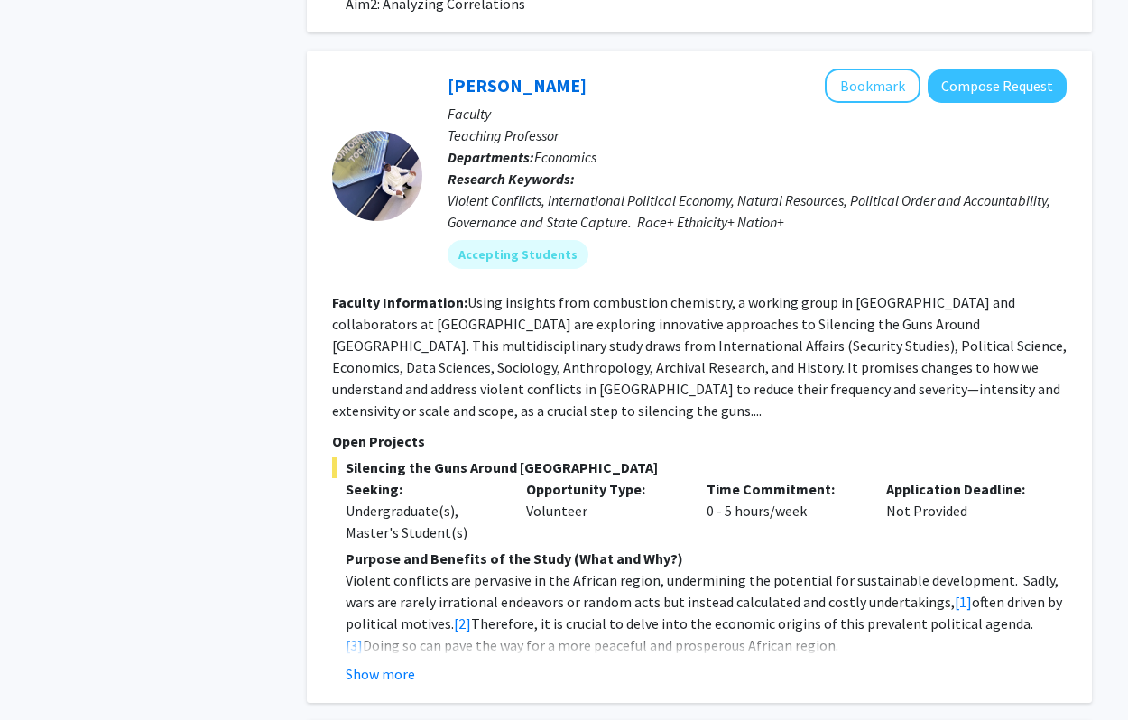
click at [620, 354] on fg-read-more "Using insights from combustion chemistry, a working group in [GEOGRAPHIC_DATA] …" at bounding box center [699, 356] width 735 height 126
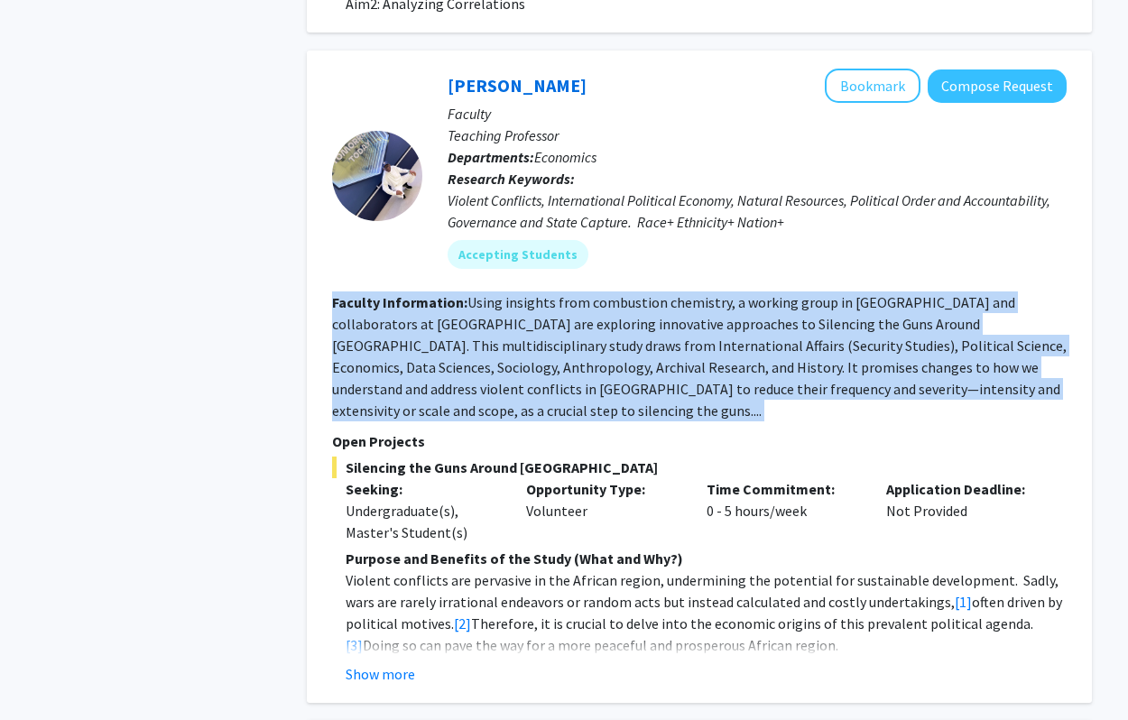
click at [620, 354] on fg-read-more "Using insights from combustion chemistry, a working group in [GEOGRAPHIC_DATA] …" at bounding box center [699, 356] width 735 height 126
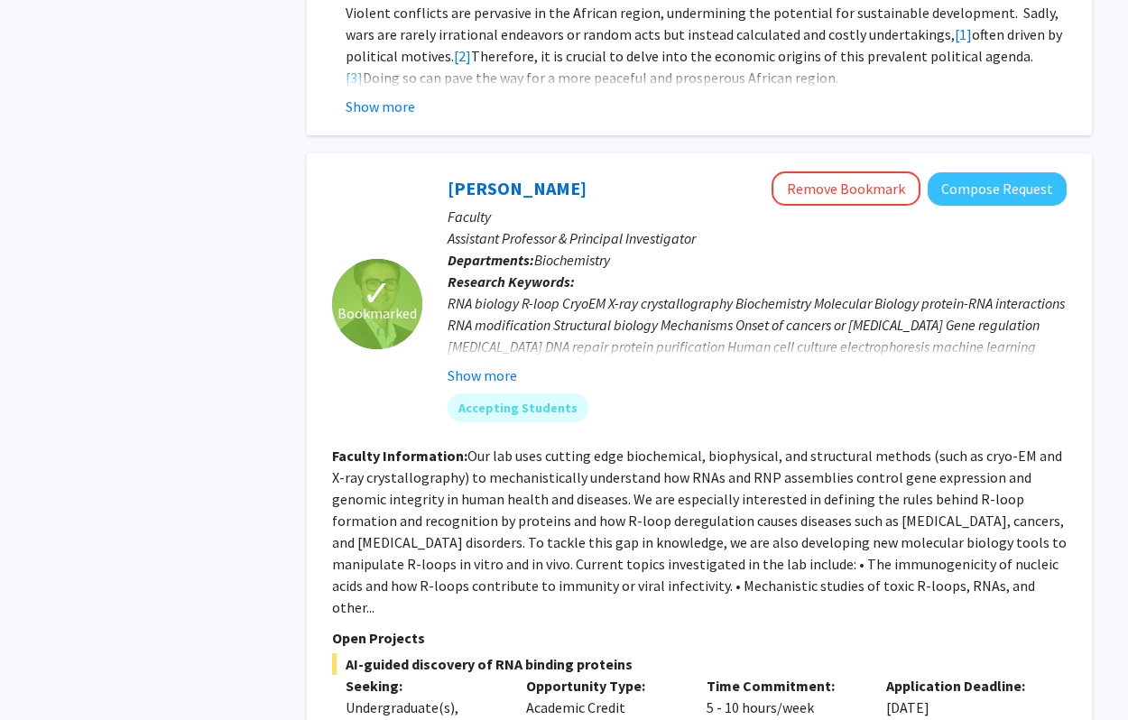
scroll to position [2358, 0]
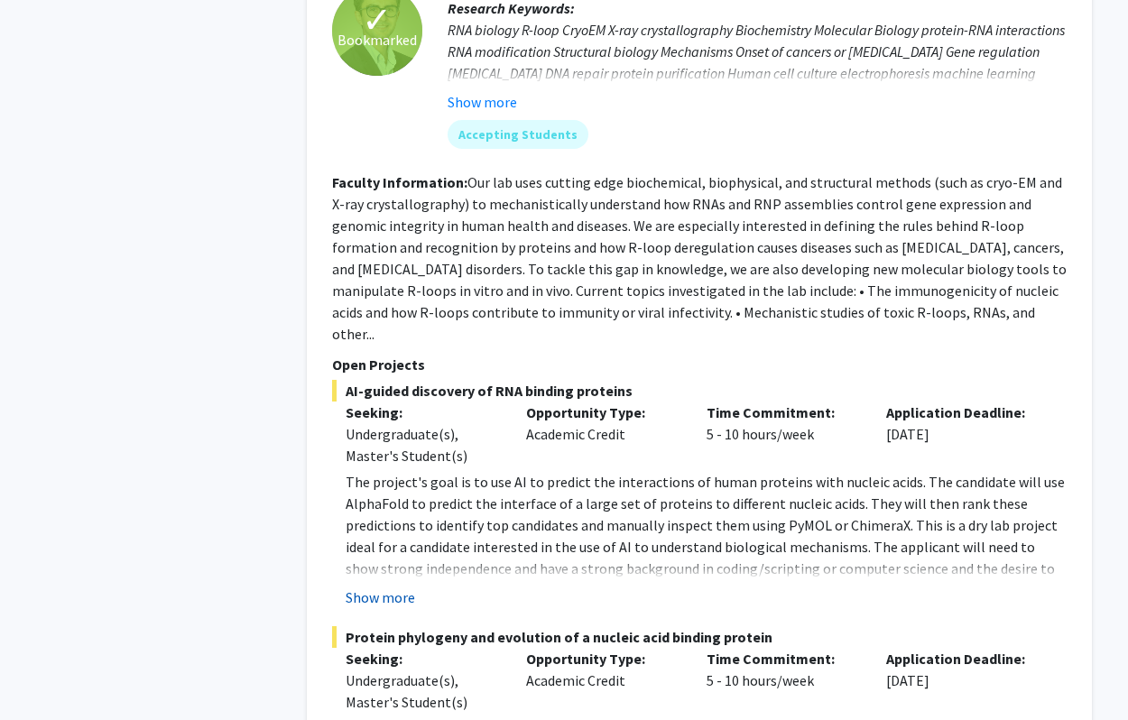
click at [374, 587] on button "Show more" at bounding box center [380, 598] width 69 height 22
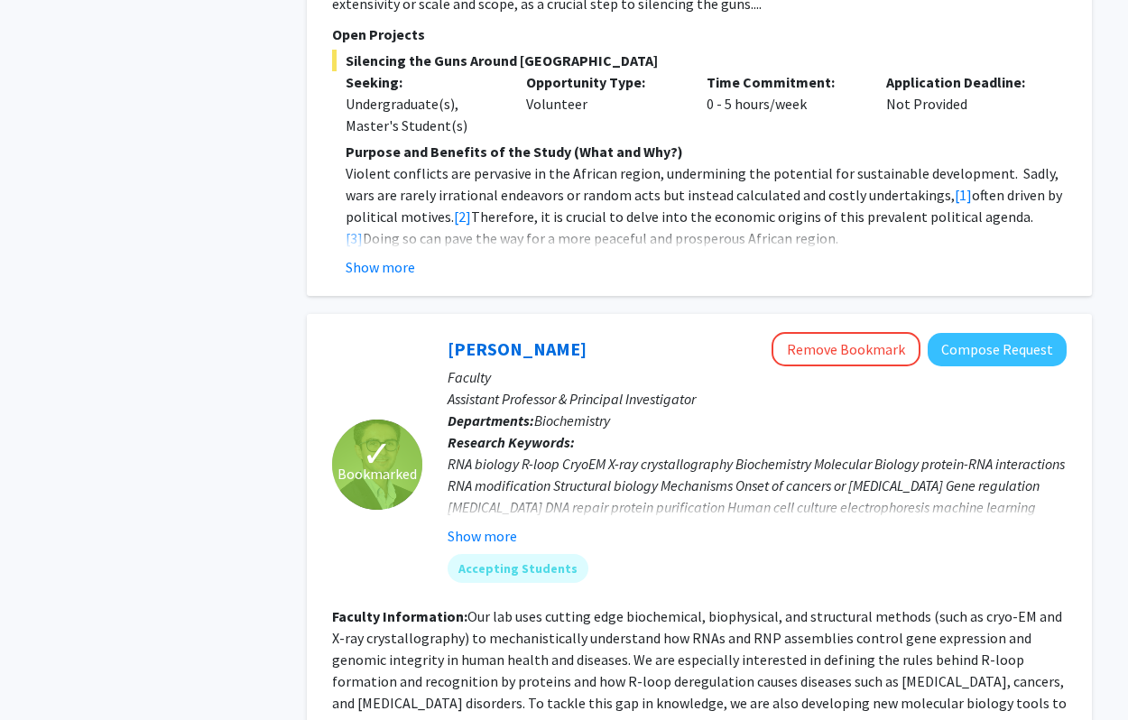
scroll to position [1922, 0]
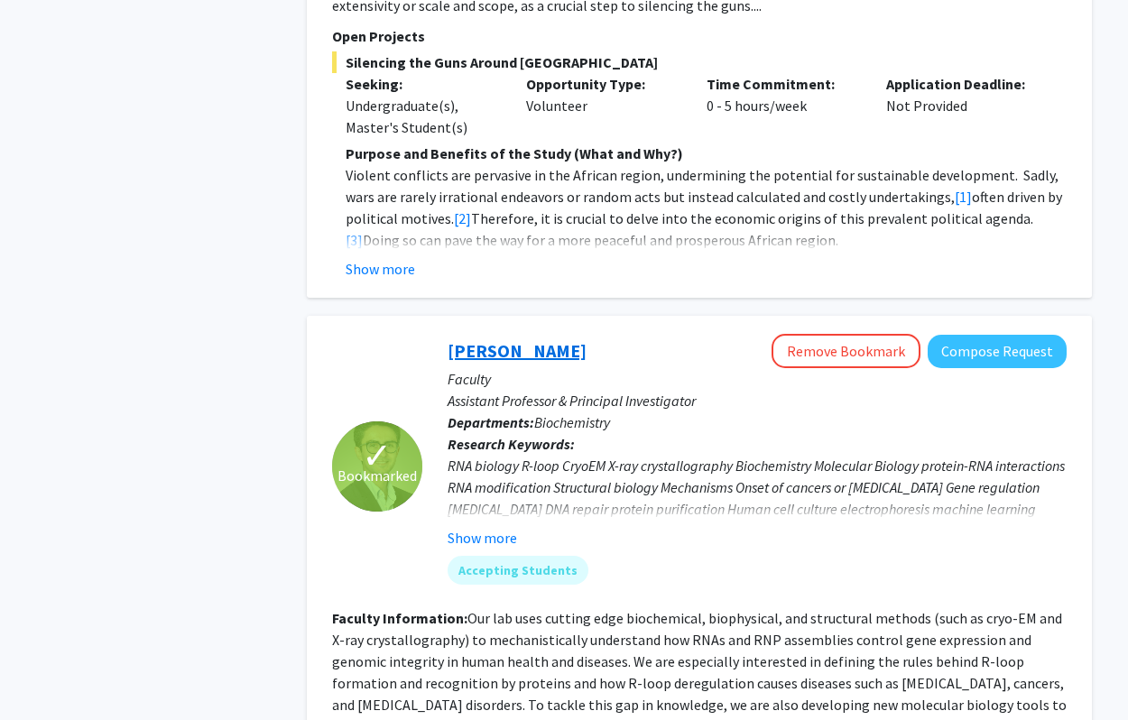
click at [562, 339] on link "[PERSON_NAME]" at bounding box center [517, 350] width 139 height 23
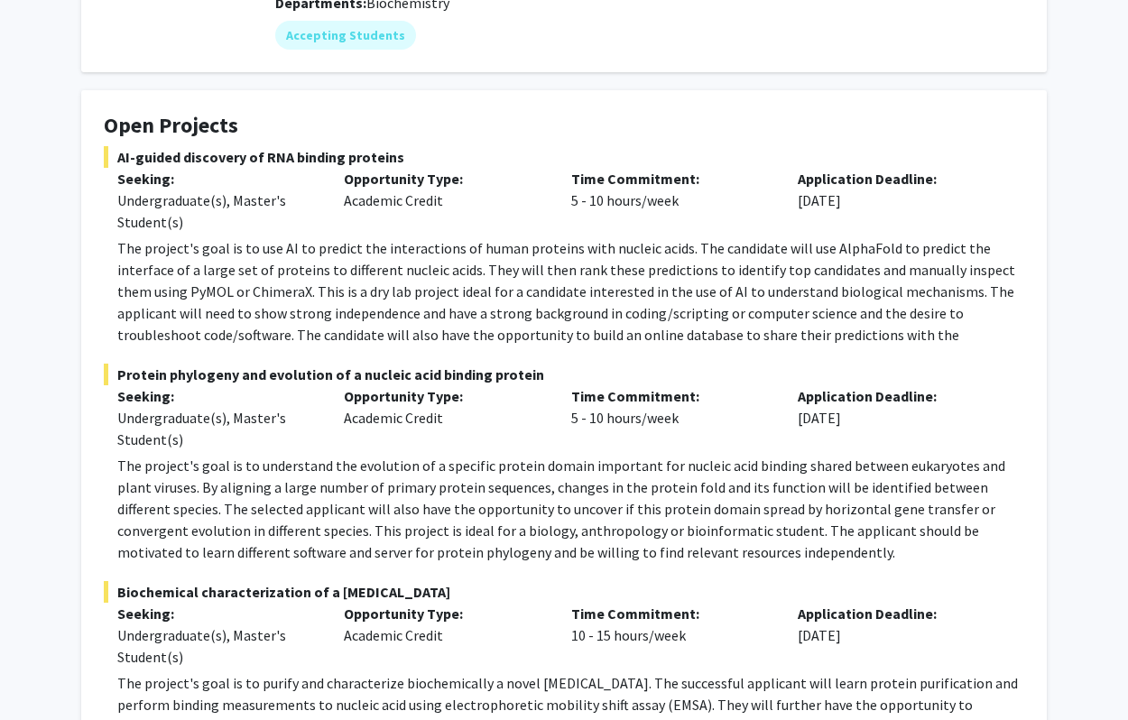
scroll to position [238, 0]
click at [493, 273] on p "The project's goal is to use AI to predict the interactions of human proteins w…" at bounding box center [570, 301] width 907 height 130
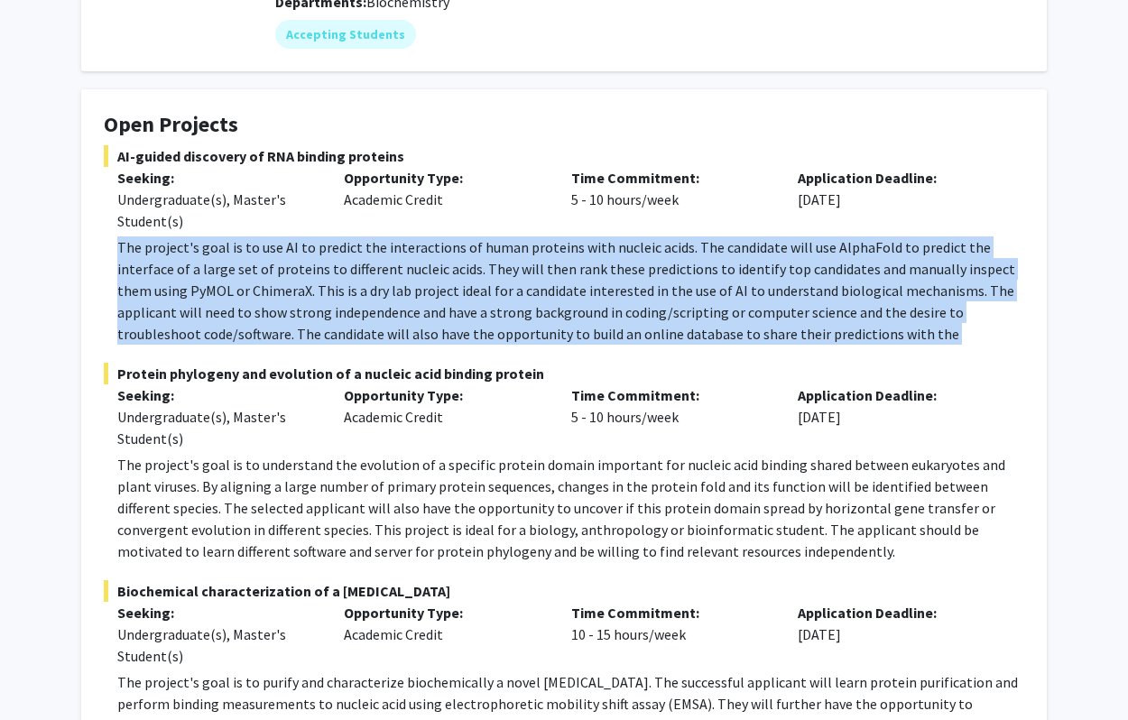
click at [493, 273] on p "The project's goal is to use AI to predict the interactions of human proteins w…" at bounding box center [570, 301] width 907 height 130
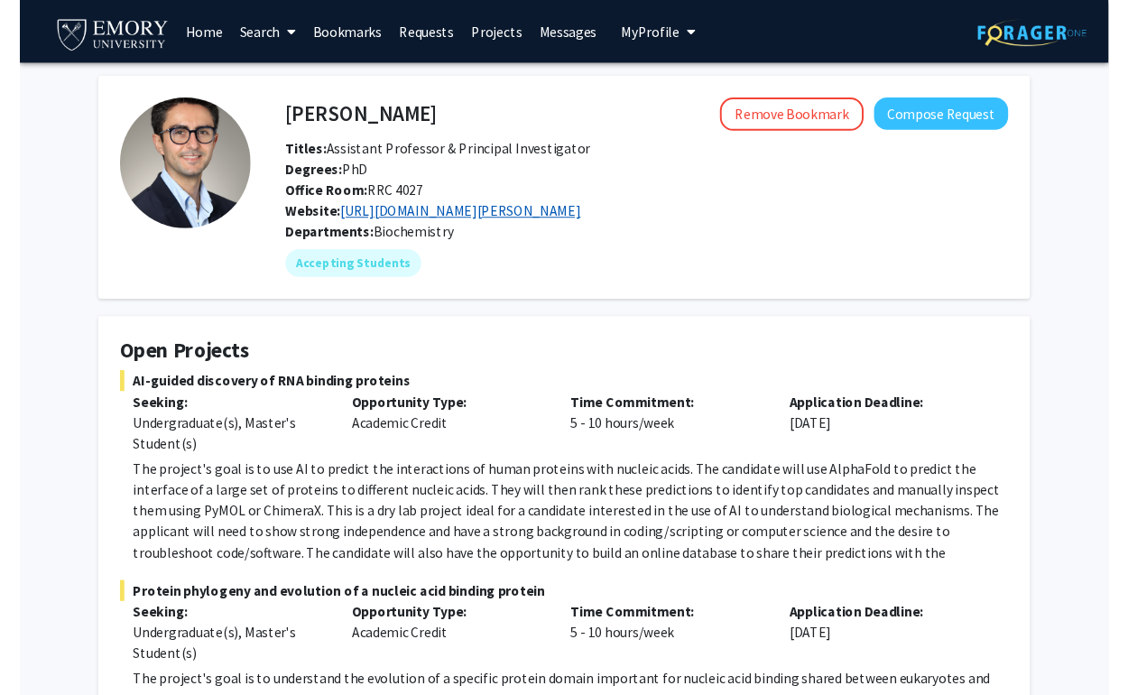
scroll to position [0, 0]
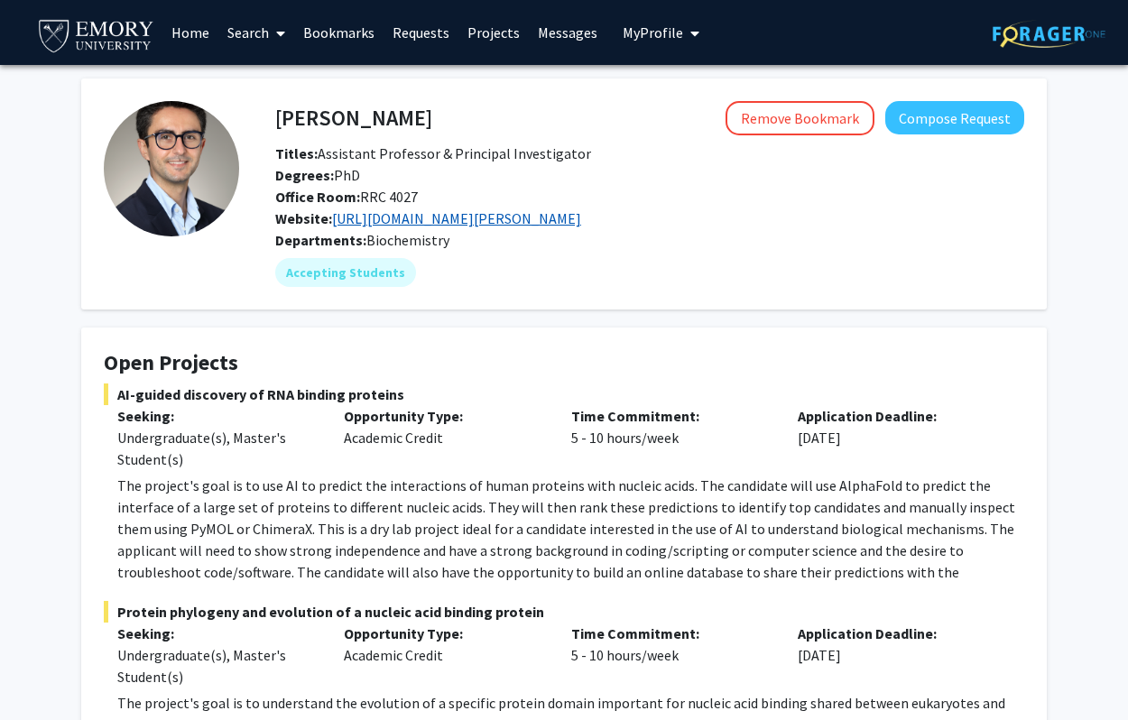
click at [408, 222] on link "[URL][DOMAIN_NAME][PERSON_NAME]" at bounding box center [456, 218] width 249 height 18
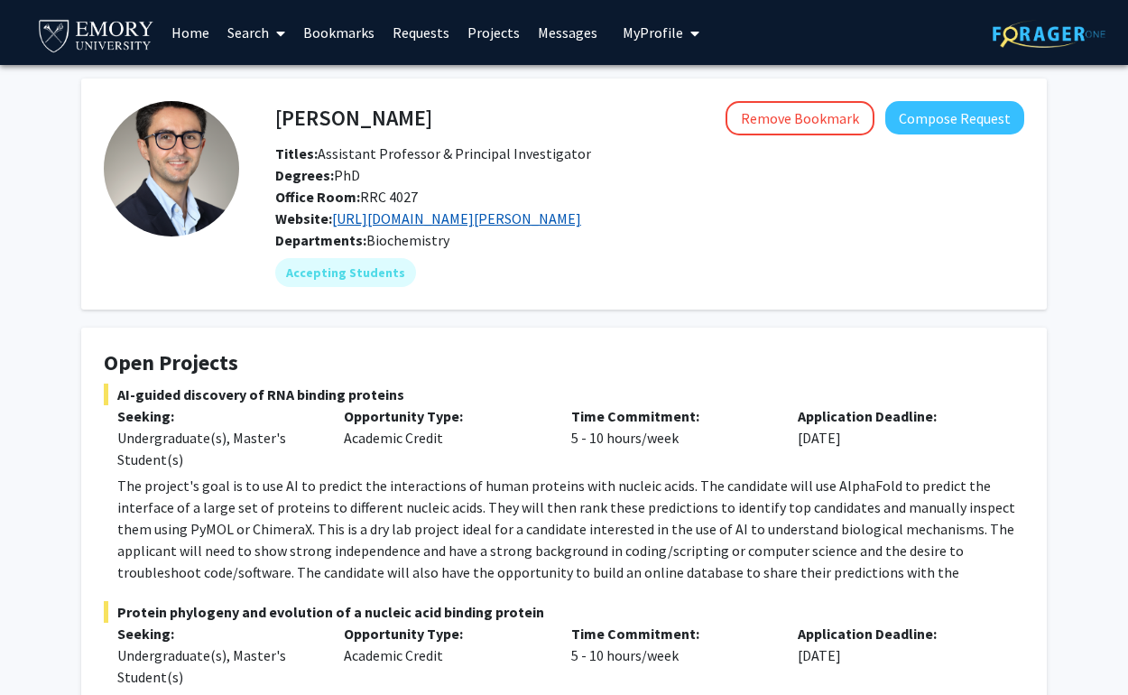
click at [379, 221] on link "[URL][DOMAIN_NAME][PERSON_NAME]" at bounding box center [456, 218] width 249 height 18
